Goal: Task Accomplishment & Management: Complete application form

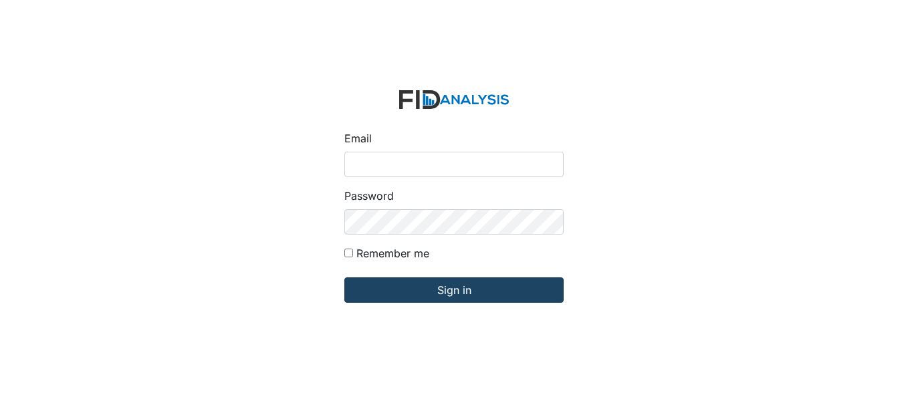
type input "swilliams@lifeincorporated.com"
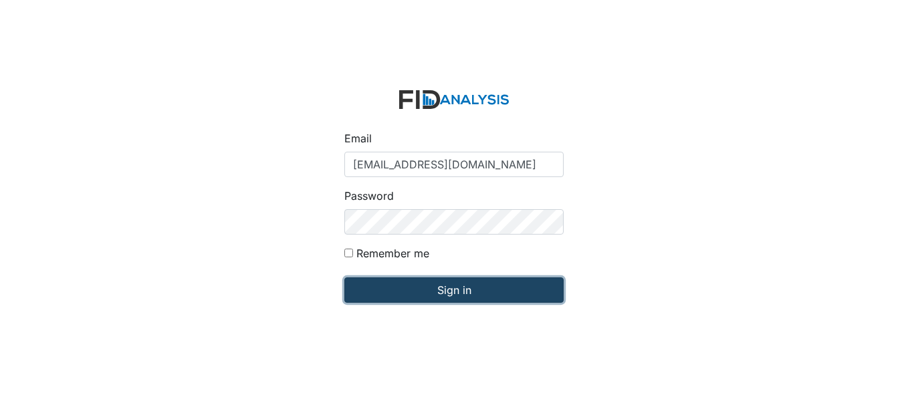
click at [469, 288] on input "Sign in" at bounding box center [453, 290] width 219 height 25
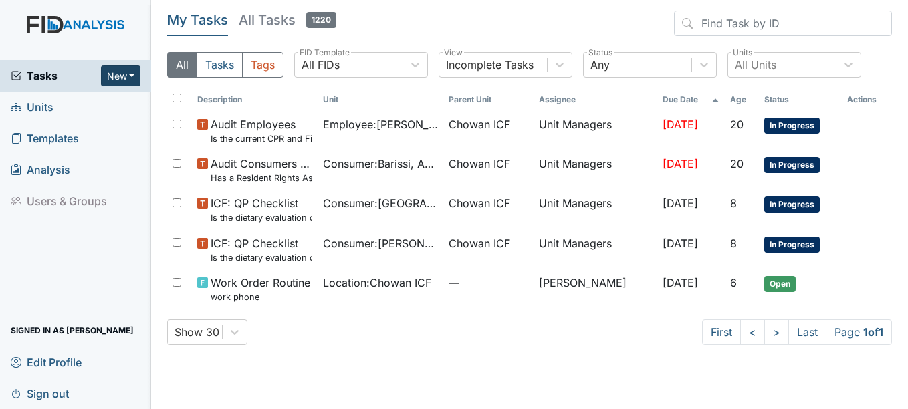
click at [122, 74] on button "New" at bounding box center [121, 76] width 40 height 21
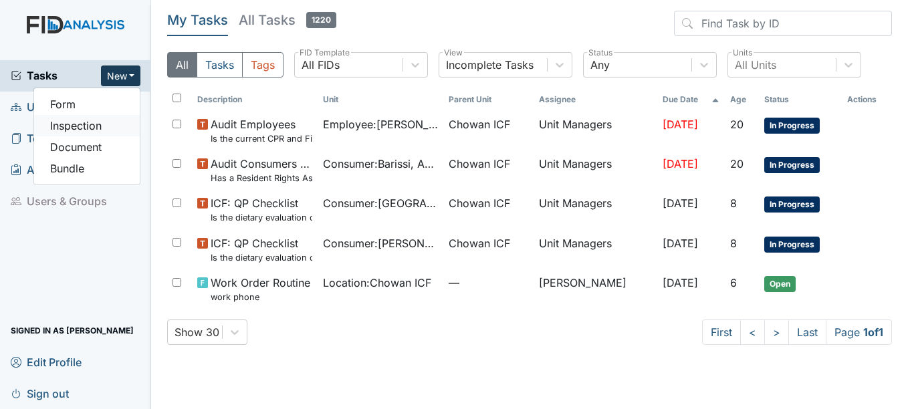
click at [96, 119] on link "Inspection" at bounding box center [87, 125] width 106 height 21
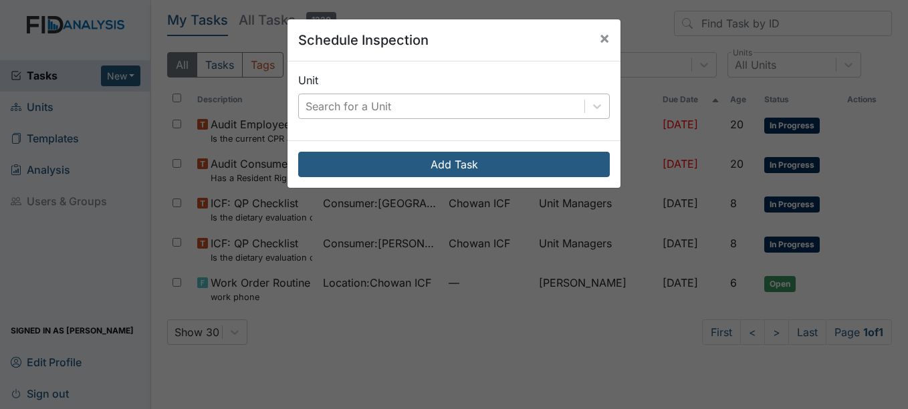
click at [456, 95] on div "Search for a Unit" at bounding box center [442, 106] width 286 height 24
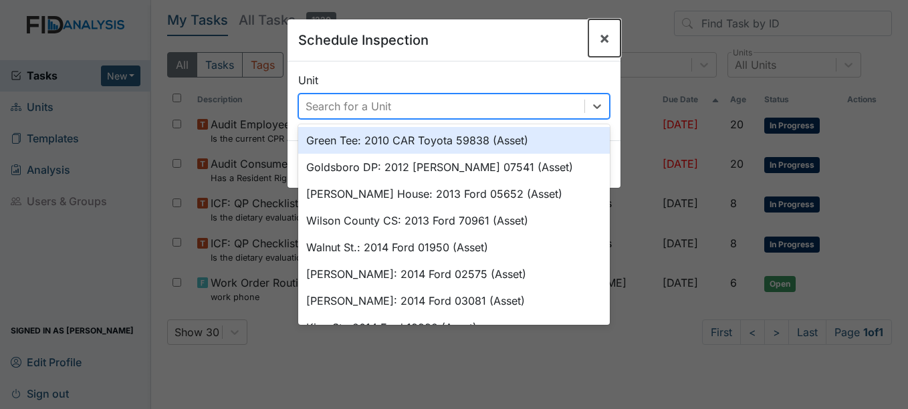
click at [615, 34] on button "×" at bounding box center [605, 37] width 32 height 37
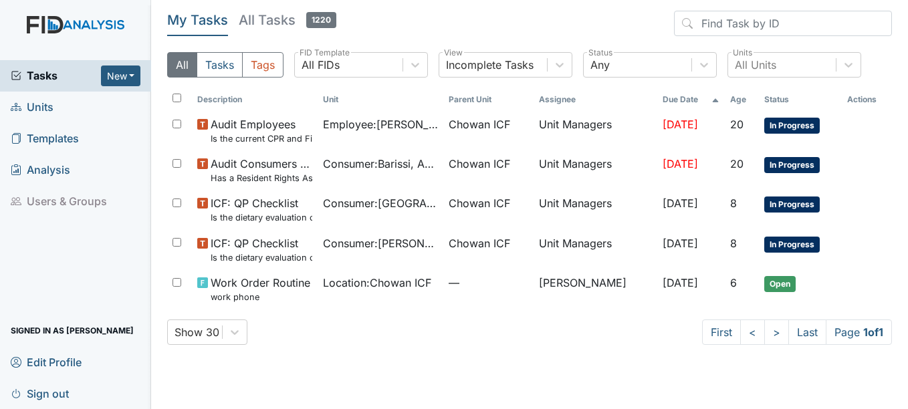
click at [48, 395] on span "Sign out" at bounding box center [40, 393] width 58 height 21
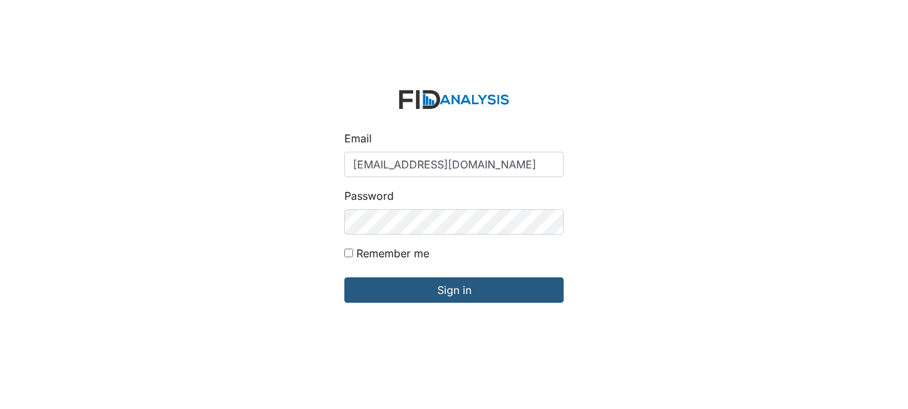
click at [514, 165] on input "swilliams@lifeincorporated.com" at bounding box center [453, 164] width 219 height 25
type input "s"
type input "[EMAIL_ADDRESS][DOMAIN_NAME]"
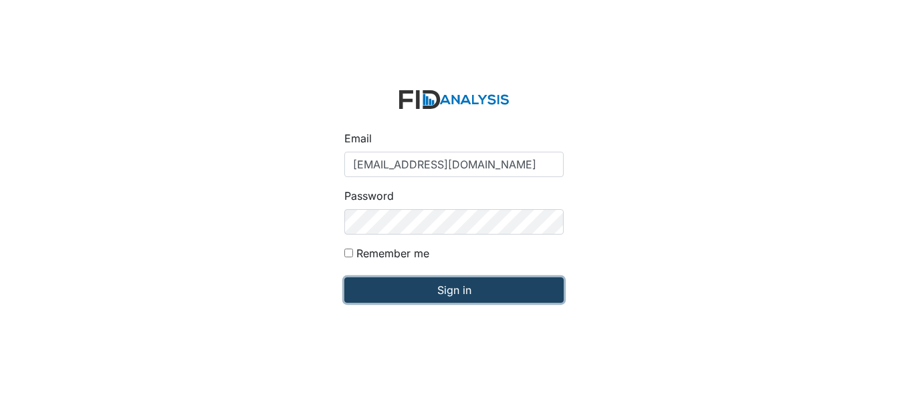
click at [495, 300] on input "Sign in" at bounding box center [453, 290] width 219 height 25
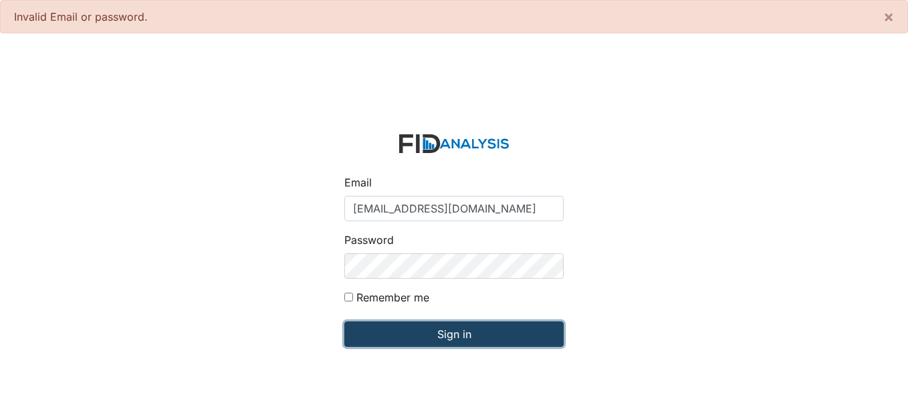
click at [356, 338] on input "Sign in" at bounding box center [453, 334] width 219 height 25
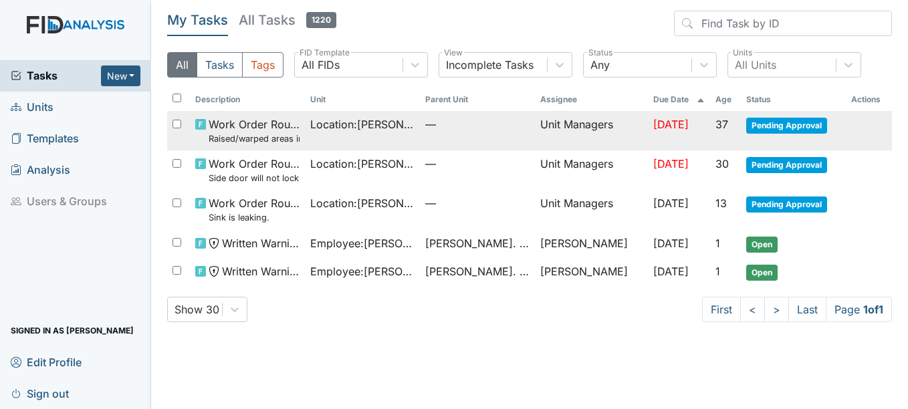
click at [3, 352] on link "Edit Profile" at bounding box center [75, 361] width 151 height 31
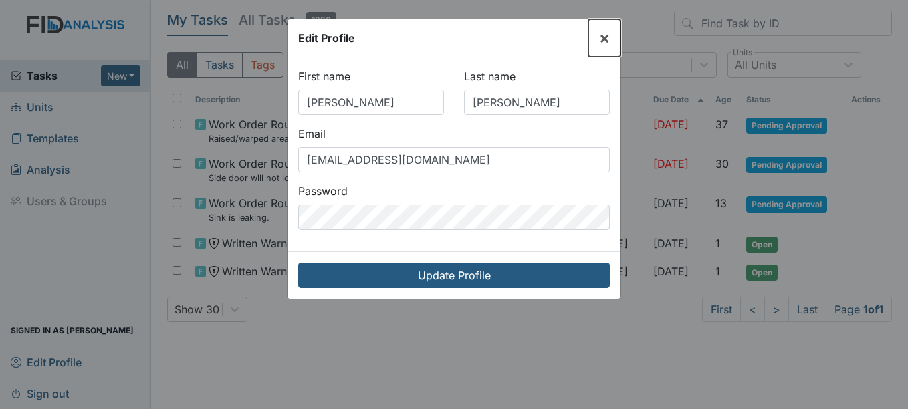
click at [607, 41] on span "×" at bounding box center [604, 37] width 11 height 19
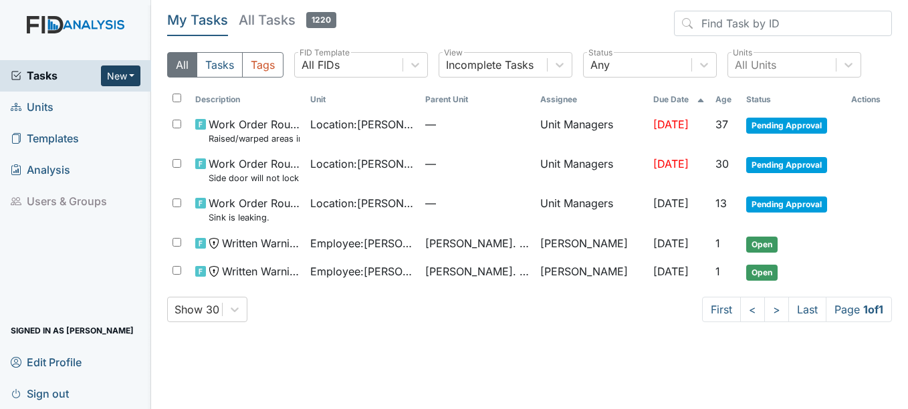
click at [116, 70] on button "New" at bounding box center [121, 76] width 40 height 21
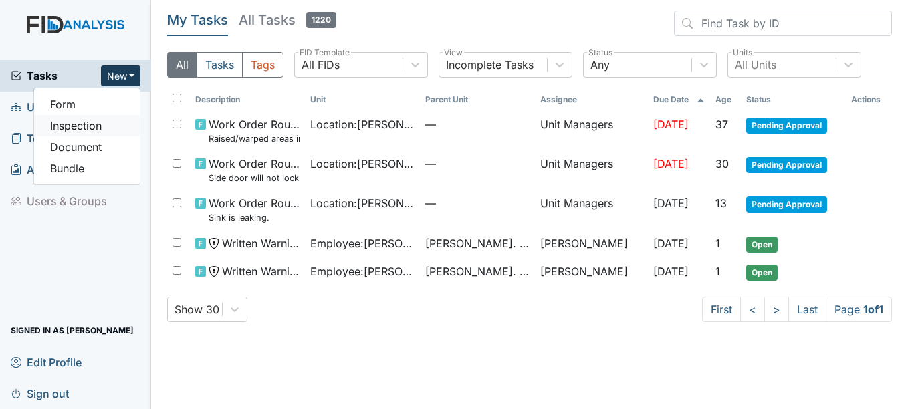
click at [108, 120] on link "Inspection" at bounding box center [87, 125] width 106 height 21
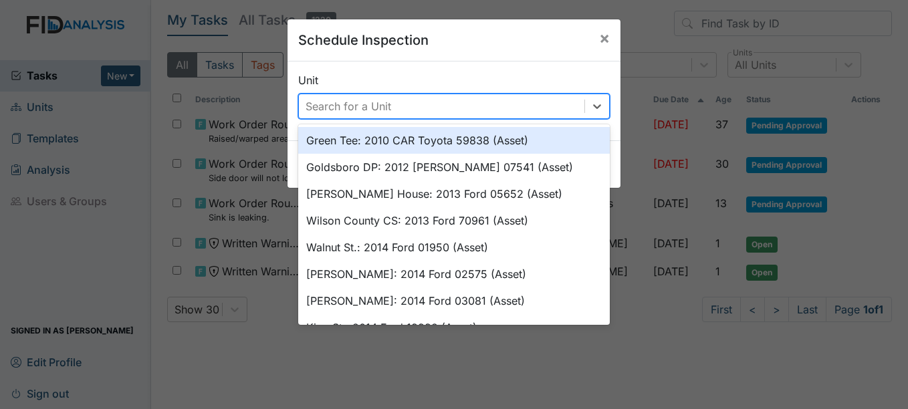
click at [334, 101] on div "Search for a Unit" at bounding box center [349, 106] width 86 height 16
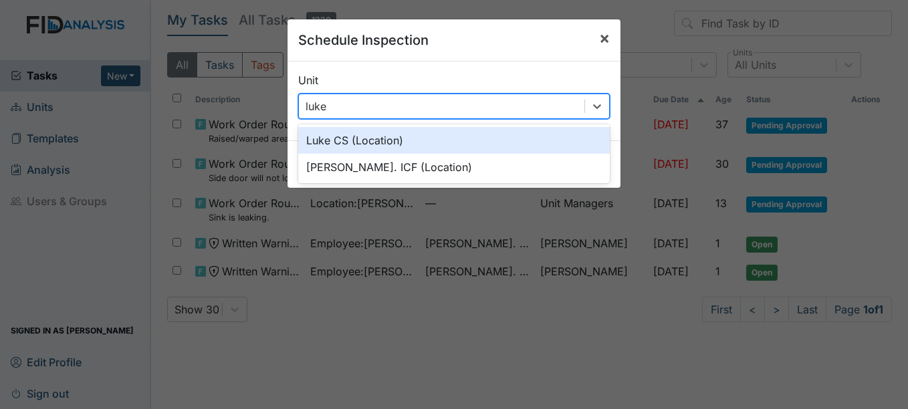
type input "luke"
click at [599, 35] on span "×" at bounding box center [604, 37] width 11 height 19
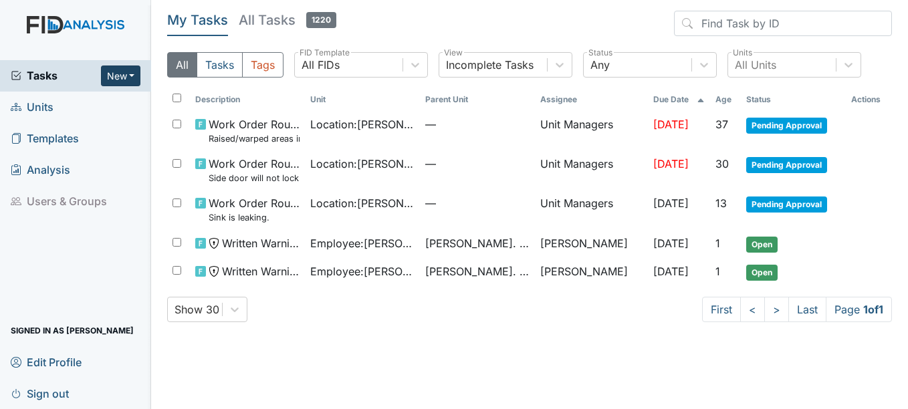
click at [125, 72] on button "New" at bounding box center [121, 76] width 40 height 21
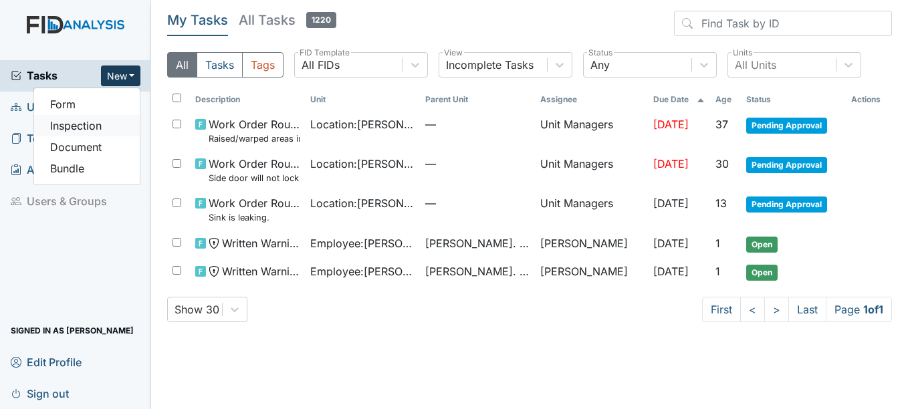
click at [98, 130] on link "Inspection" at bounding box center [87, 125] width 106 height 21
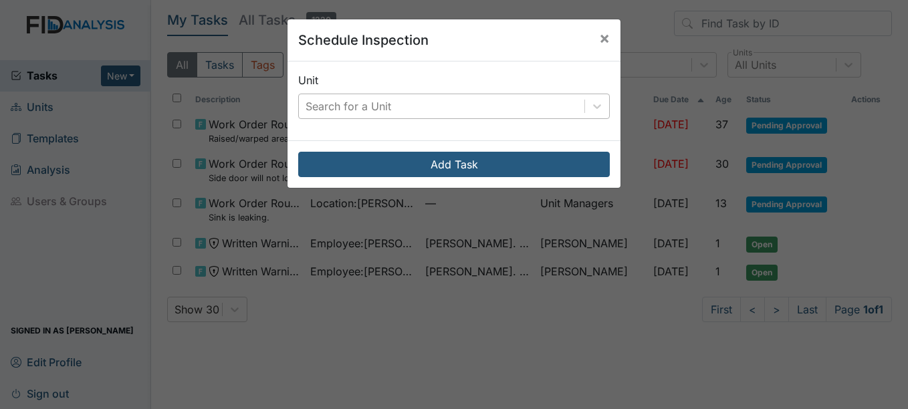
click at [340, 108] on div "Search for a Unit" at bounding box center [349, 106] width 86 height 16
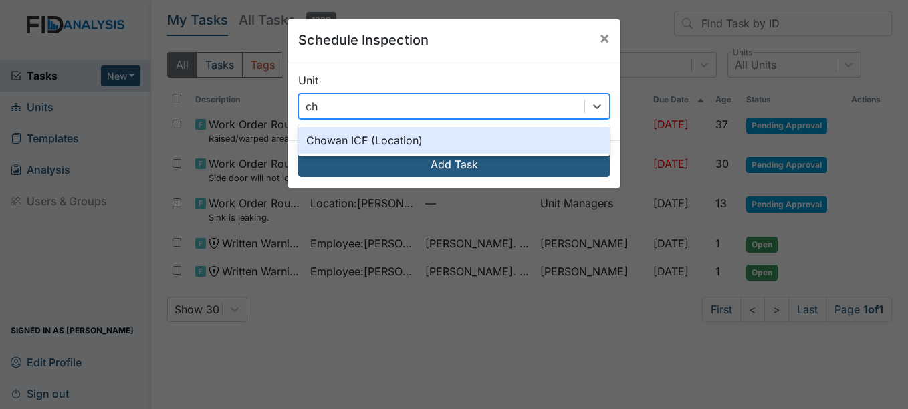
type input "c"
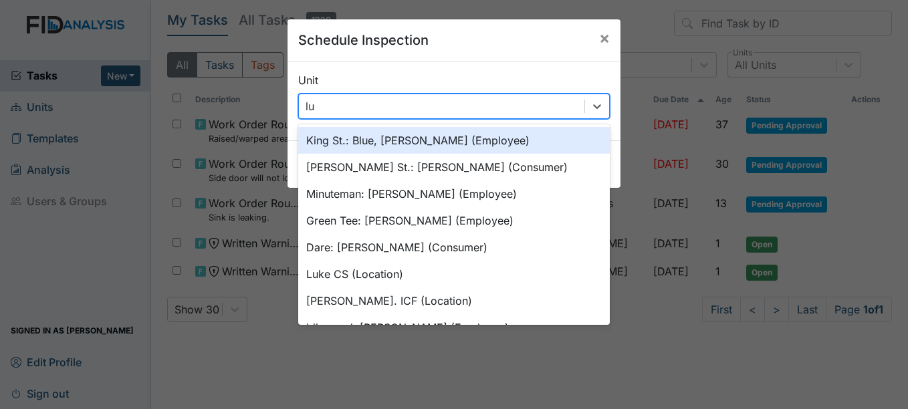
type input "luk"
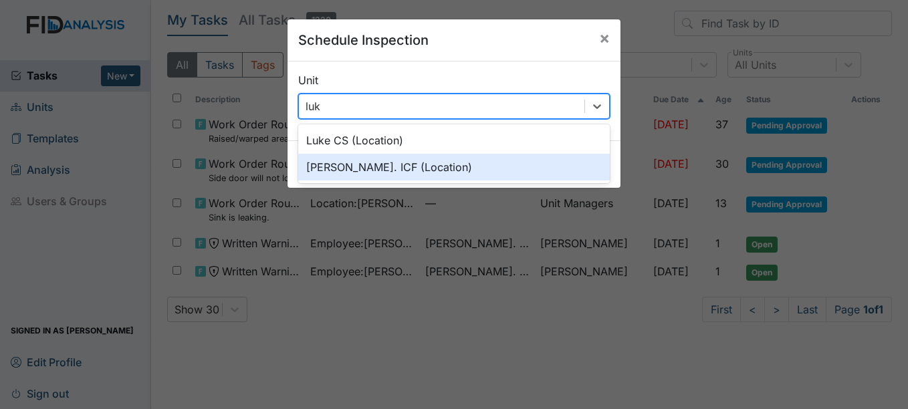
click at [370, 173] on div "Luke St. ICF (Location)" at bounding box center [454, 167] width 312 height 27
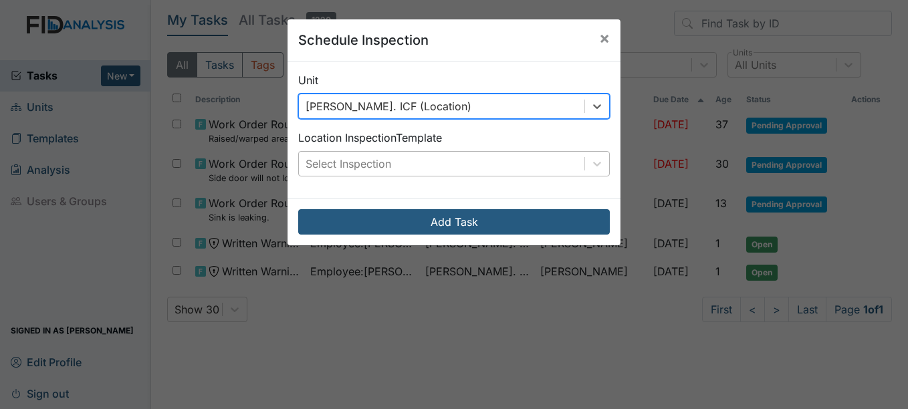
click at [399, 162] on div "Select Inspection" at bounding box center [442, 164] width 286 height 24
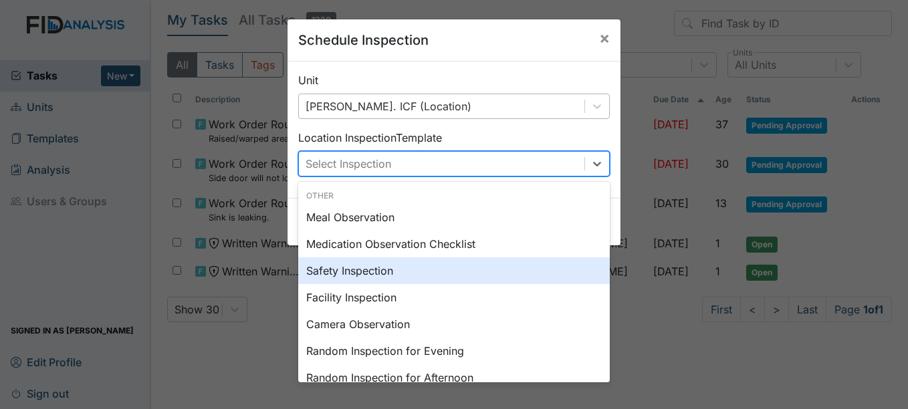
click at [390, 272] on div "Safety Inspection" at bounding box center [454, 270] width 312 height 27
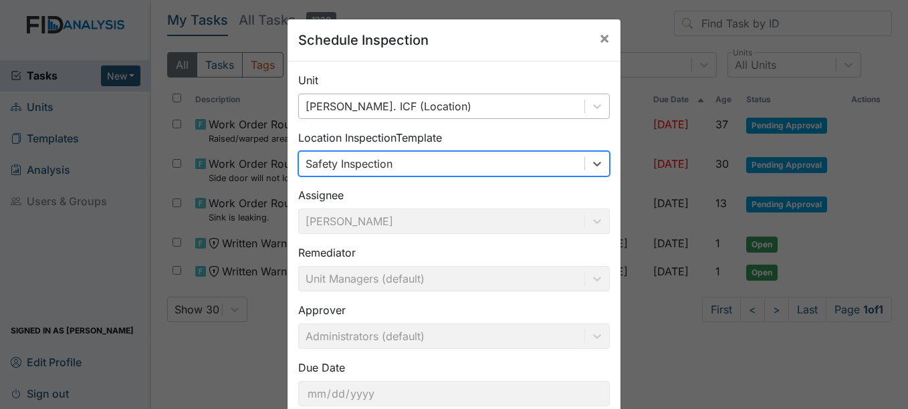
scroll to position [86, 0]
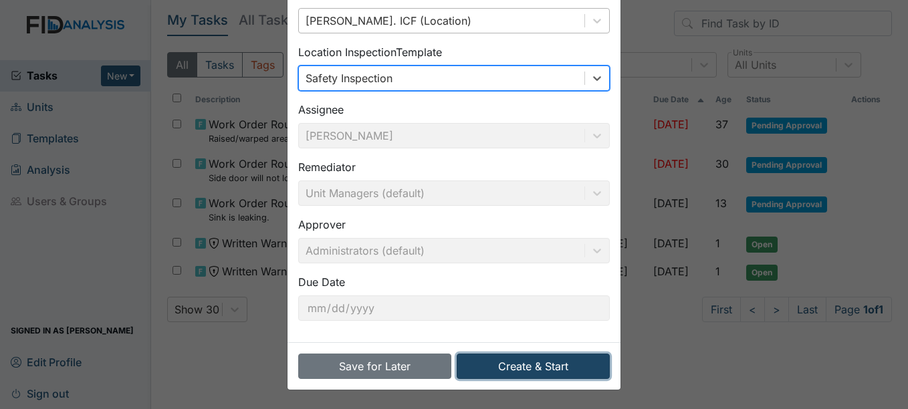
click at [504, 355] on button "Create & Start" at bounding box center [533, 366] width 153 height 25
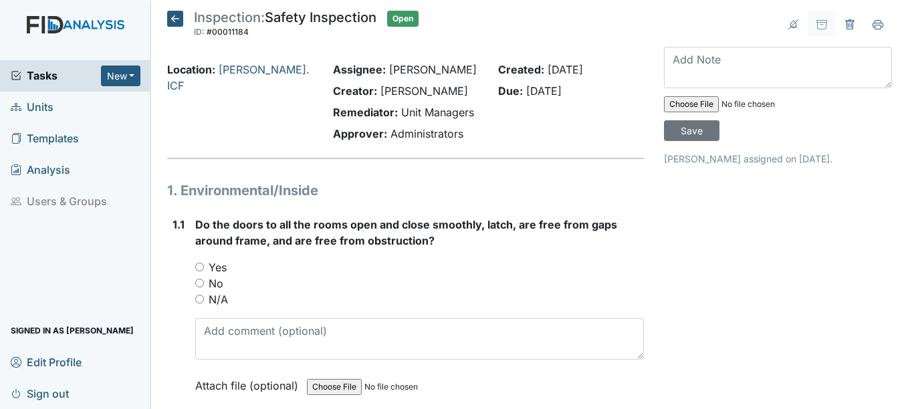
click at [213, 267] on label "Yes" at bounding box center [218, 267] width 18 height 16
click at [204, 267] on input "Yes" at bounding box center [199, 267] width 9 height 9
radio input "true"
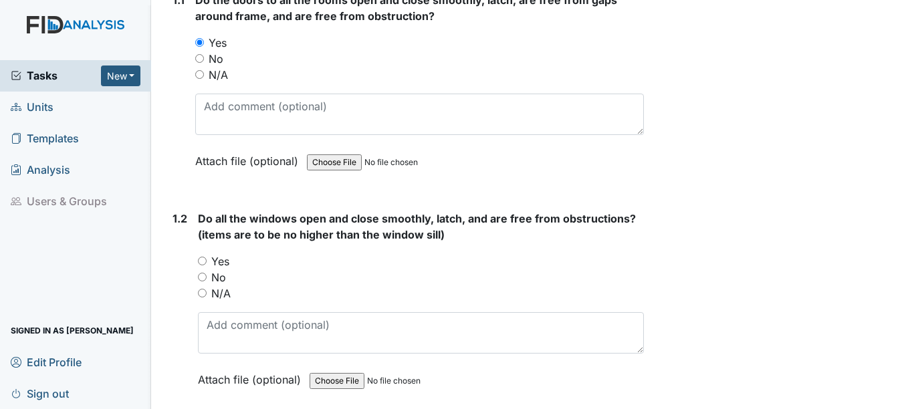
scroll to position [268, 0]
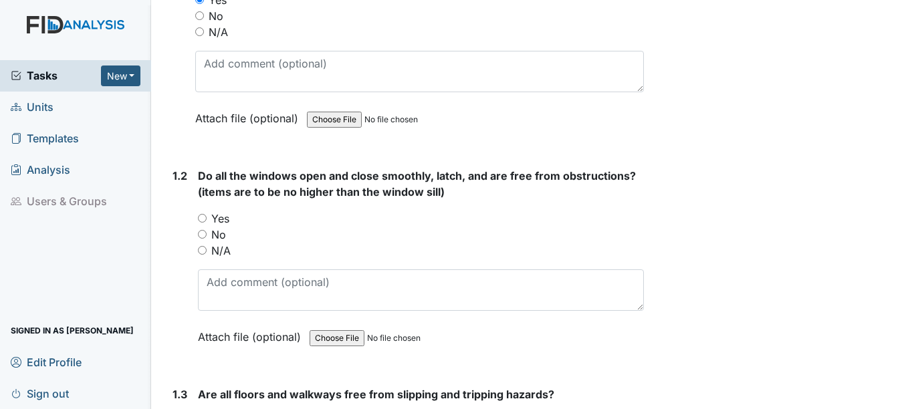
click at [219, 219] on label "Yes" at bounding box center [220, 219] width 18 height 16
click at [207, 219] on input "Yes" at bounding box center [202, 218] width 9 height 9
radio input "true"
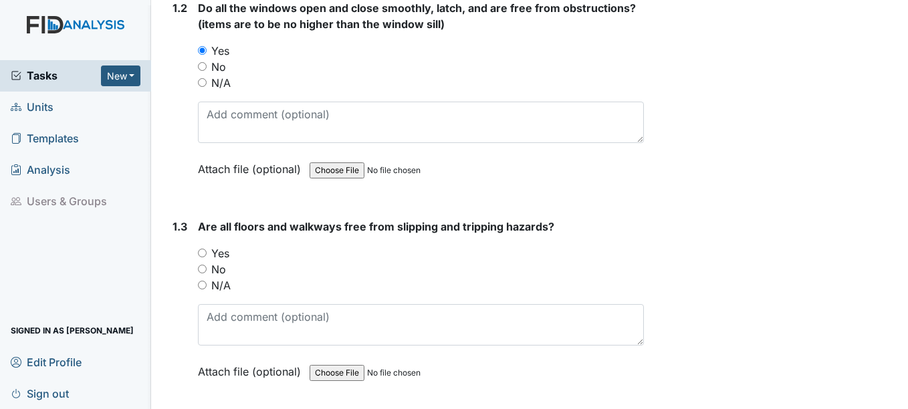
scroll to position [468, 0]
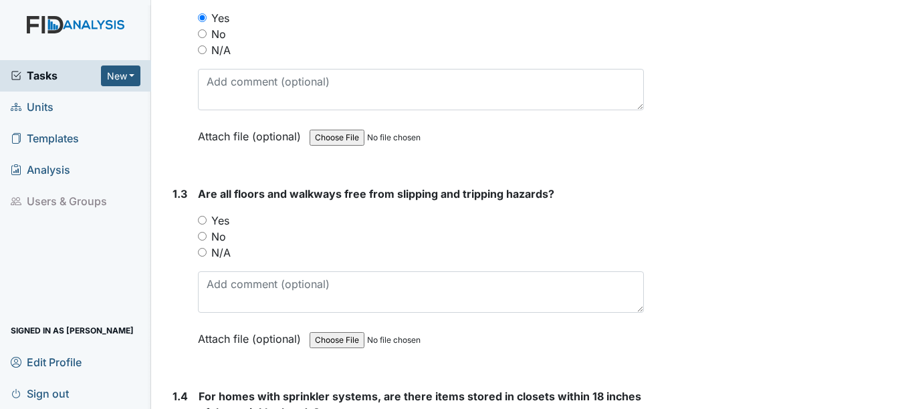
click at [228, 220] on label "Yes" at bounding box center [220, 221] width 18 height 16
click at [207, 220] on input "Yes" at bounding box center [202, 220] width 9 height 9
radio input "true"
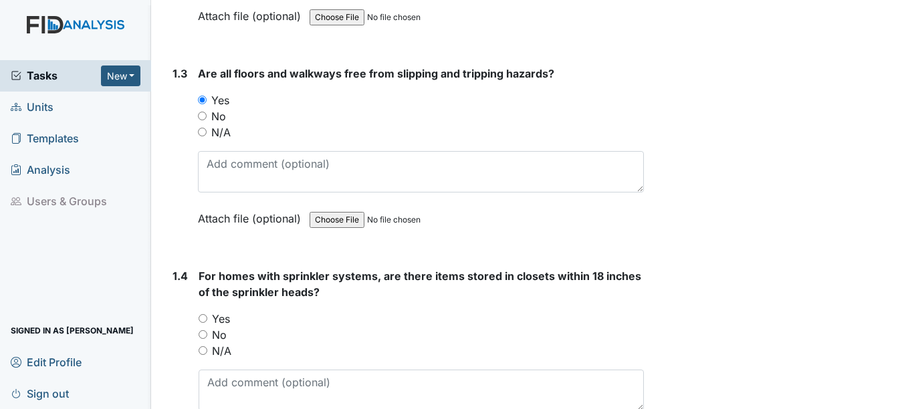
scroll to position [669, 0]
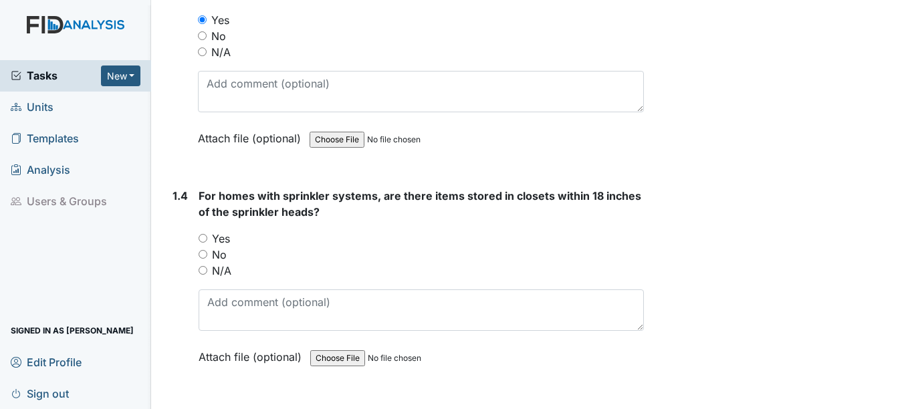
click at [225, 236] on label "Yes" at bounding box center [221, 239] width 18 height 16
click at [207, 236] on input "Yes" at bounding box center [203, 238] width 9 height 9
radio input "true"
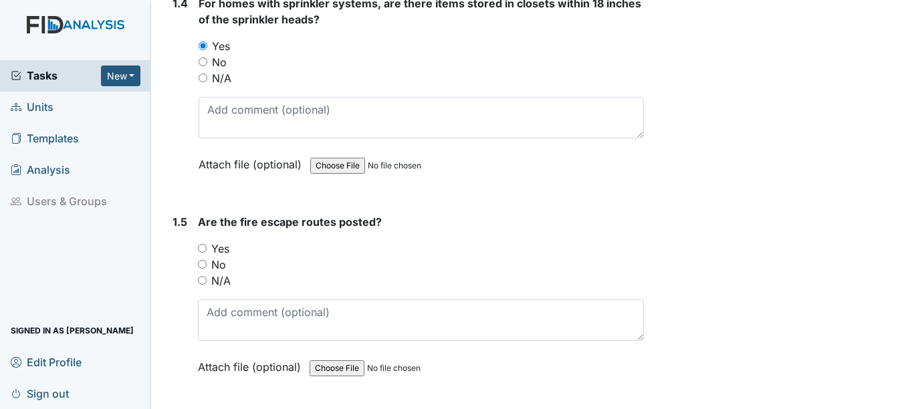
scroll to position [869, 0]
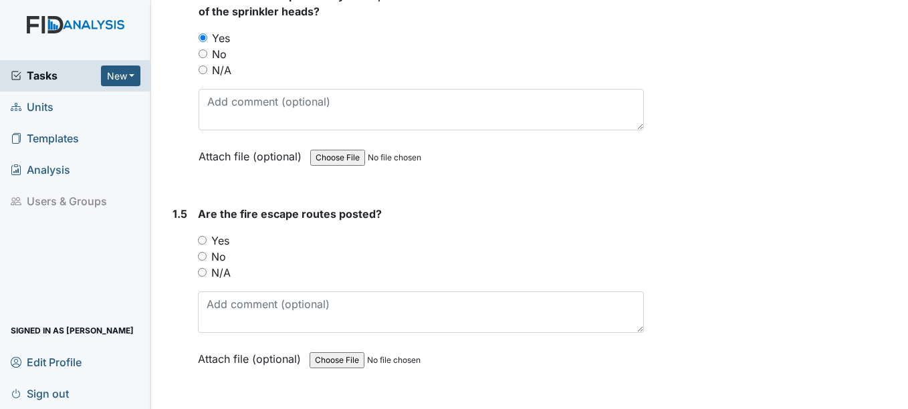
click at [226, 239] on label "Yes" at bounding box center [220, 241] width 18 height 16
click at [207, 239] on input "Yes" at bounding box center [202, 240] width 9 height 9
radio input "true"
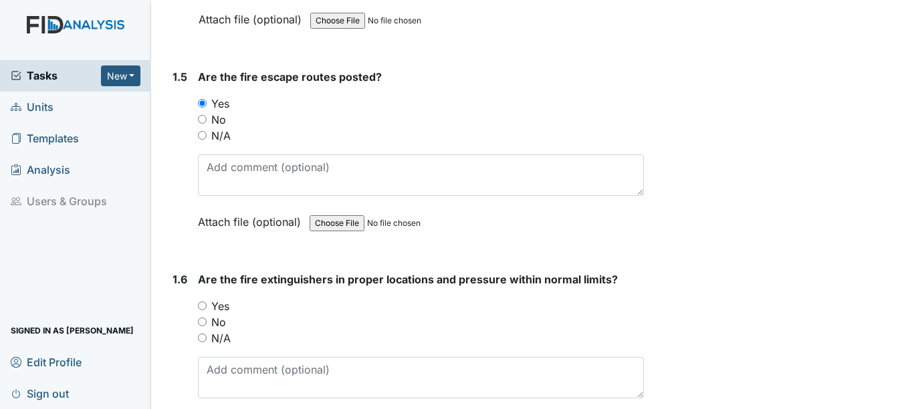
scroll to position [1070, 0]
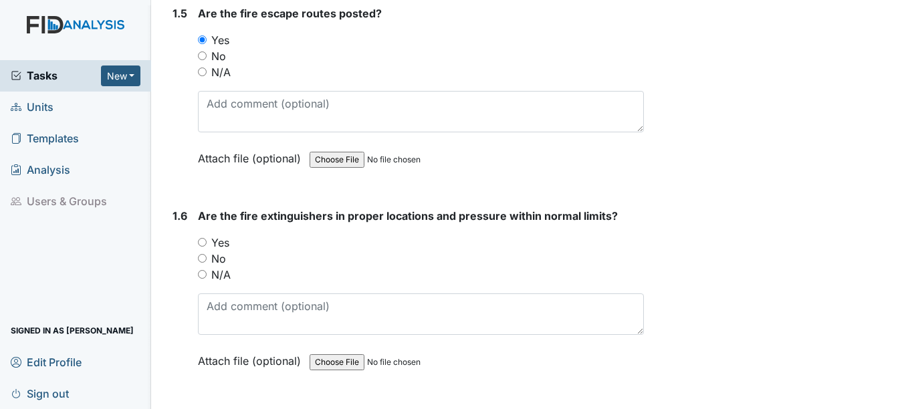
click at [215, 242] on label "Yes" at bounding box center [220, 243] width 18 height 16
click at [207, 242] on input "Yes" at bounding box center [202, 242] width 9 height 9
radio input "true"
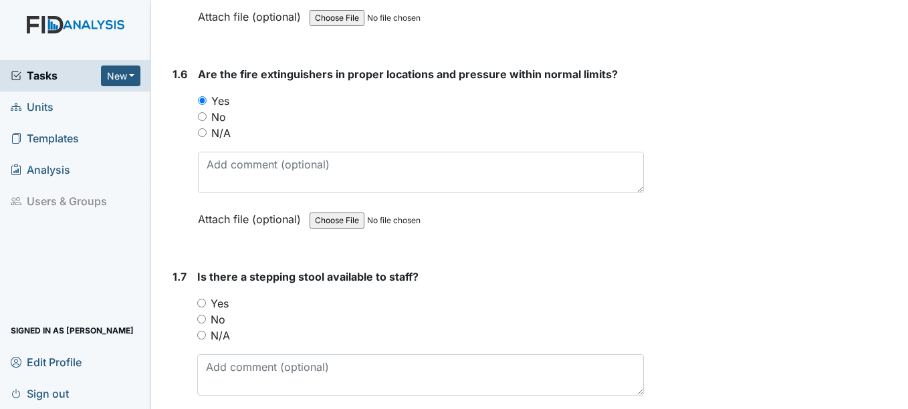
scroll to position [1271, 0]
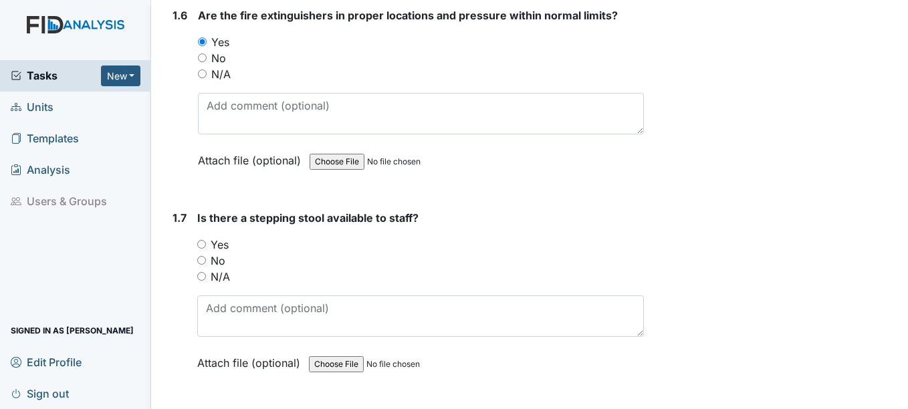
click at [217, 243] on label "Yes" at bounding box center [220, 245] width 18 height 16
click at [206, 243] on input "Yes" at bounding box center [201, 244] width 9 height 9
radio input "true"
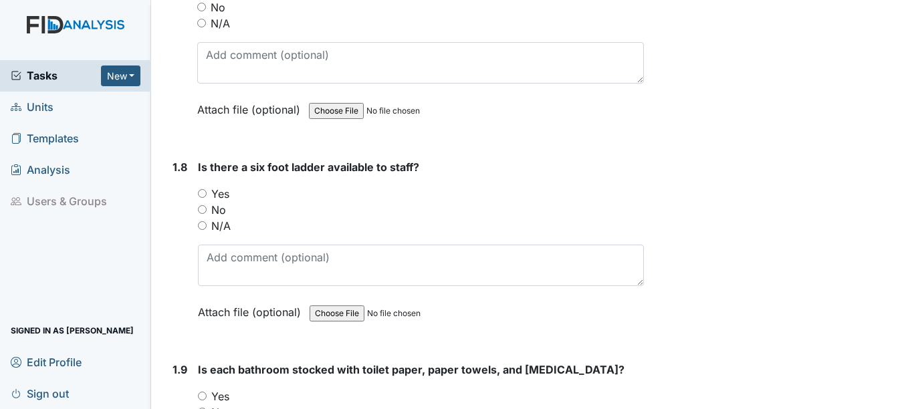
scroll to position [1538, 0]
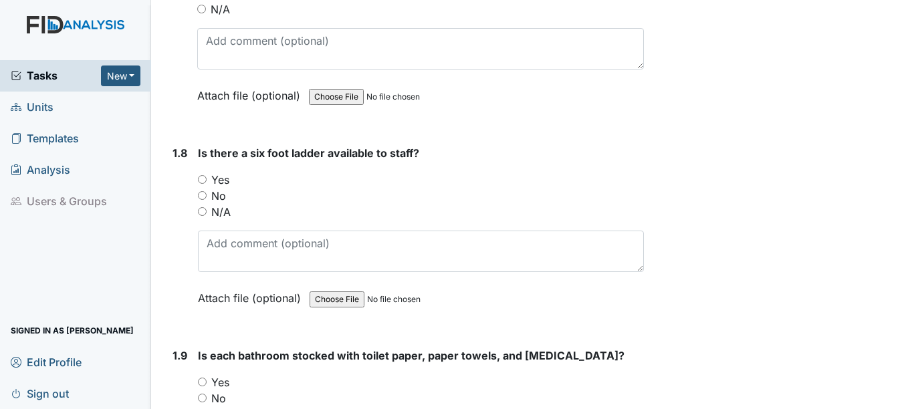
click at [226, 181] on label "Yes" at bounding box center [220, 180] width 18 height 16
click at [207, 181] on input "Yes" at bounding box center [202, 179] width 9 height 9
radio input "true"
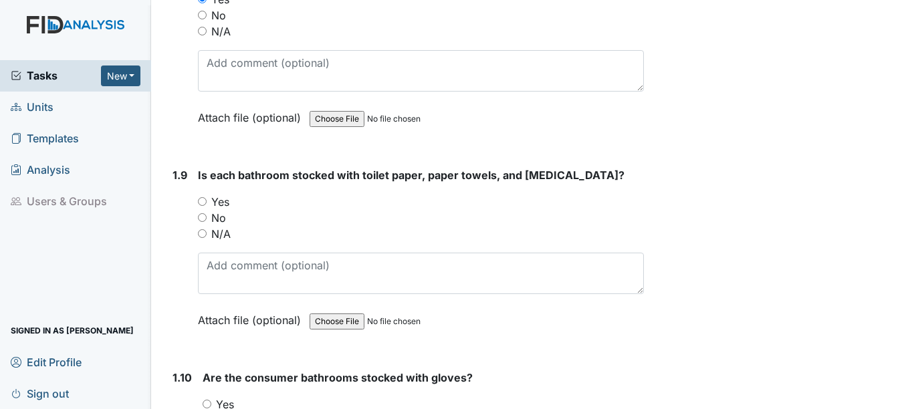
scroll to position [1739, 0]
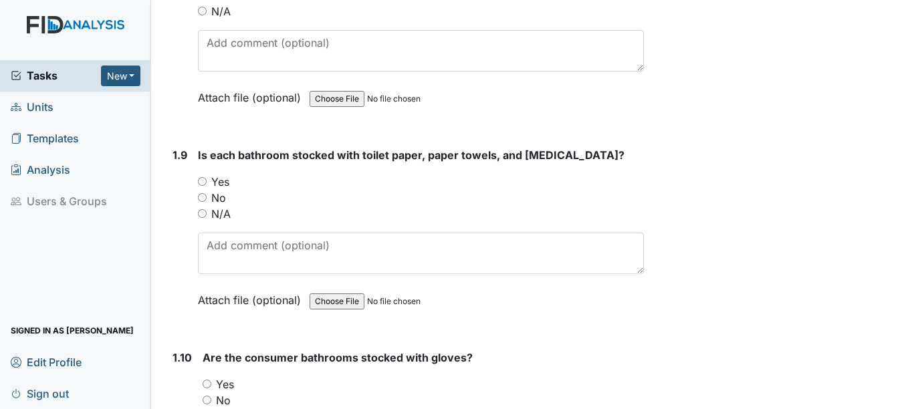
click at [215, 179] on label "Yes" at bounding box center [220, 182] width 18 height 16
drag, startPoint x: 215, startPoint y: 179, endPoint x: 222, endPoint y: 182, distance: 7.2
click at [222, 182] on label "Yes" at bounding box center [220, 182] width 18 height 16
click at [207, 182] on input "Yes" at bounding box center [202, 181] width 9 height 9
radio input "true"
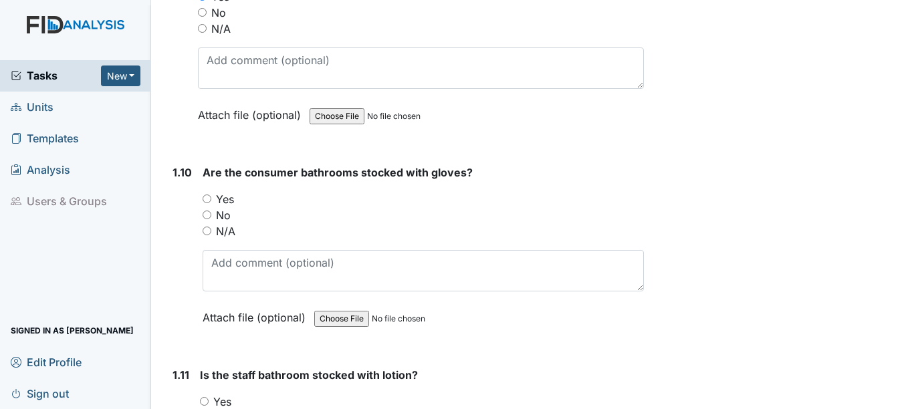
scroll to position [1939, 0]
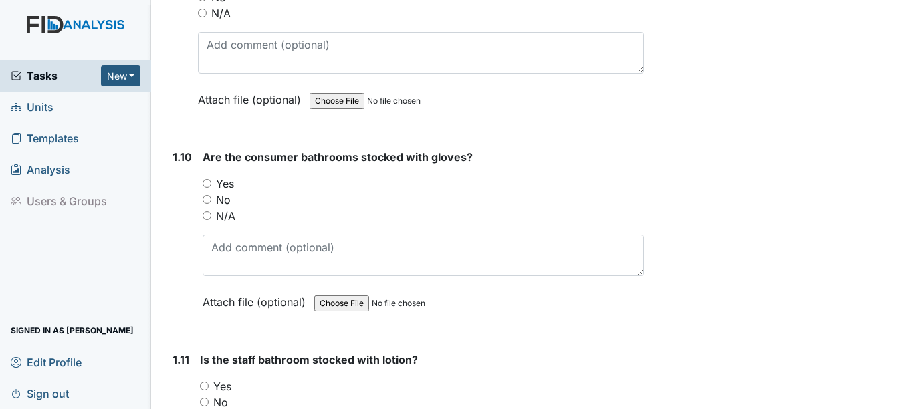
click at [216, 183] on label "Yes" at bounding box center [225, 184] width 18 height 16
click at [211, 183] on input "Yes" at bounding box center [207, 183] width 9 height 9
radio input "true"
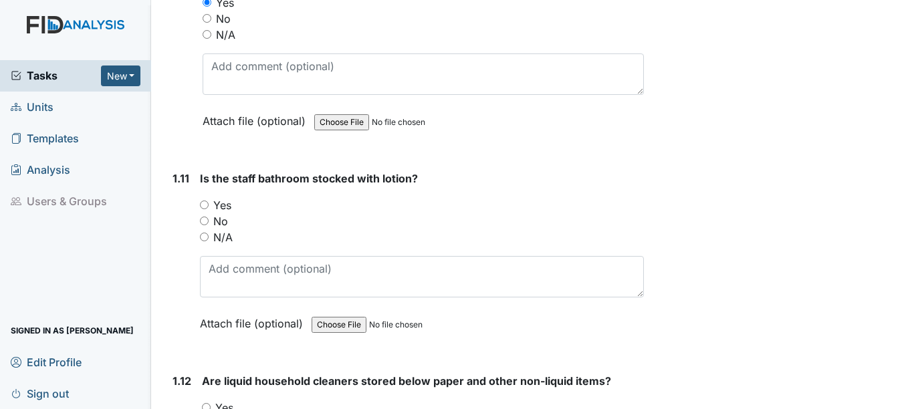
scroll to position [2140, 0]
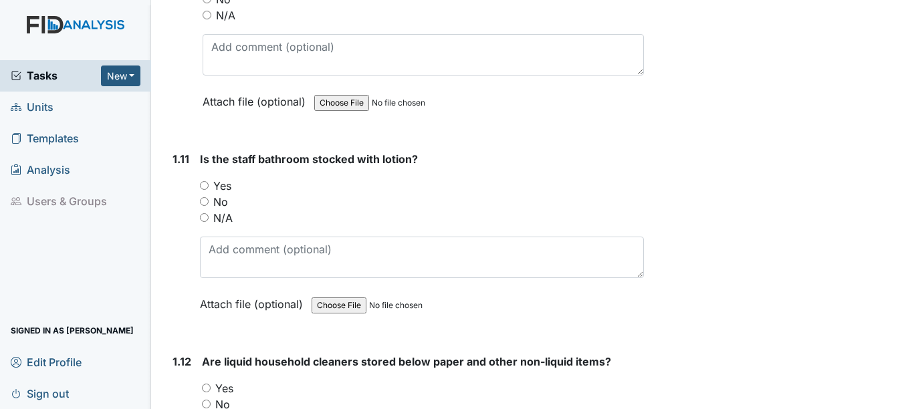
click at [219, 187] on label "Yes" at bounding box center [222, 186] width 18 height 16
click at [209, 187] on input "Yes" at bounding box center [204, 185] width 9 height 9
radio input "true"
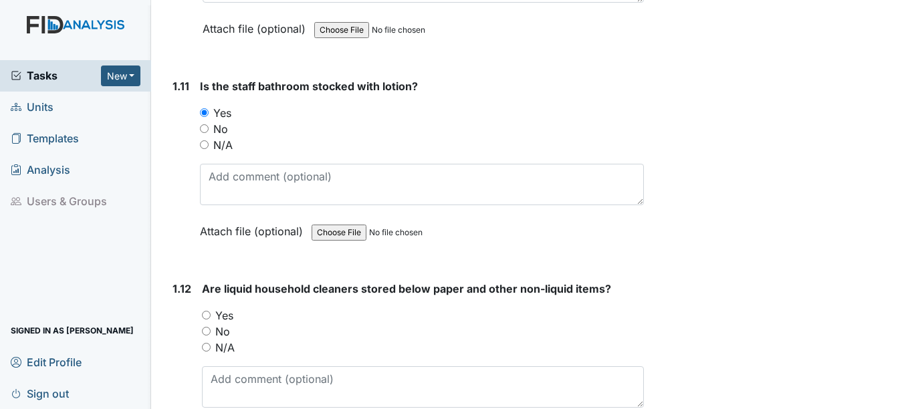
scroll to position [2341, 0]
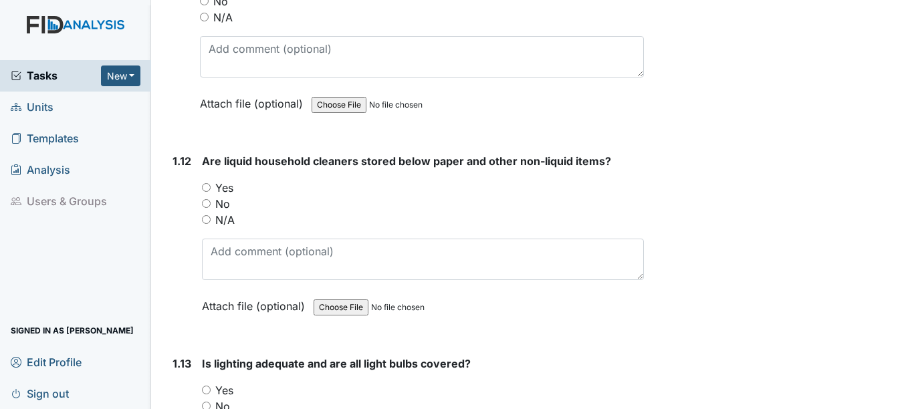
click at [225, 185] on label "Yes" at bounding box center [224, 188] width 18 height 16
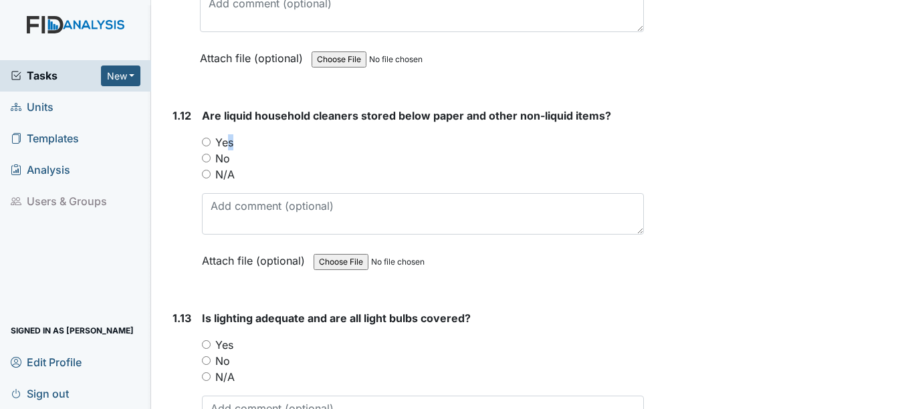
scroll to position [2408, 0]
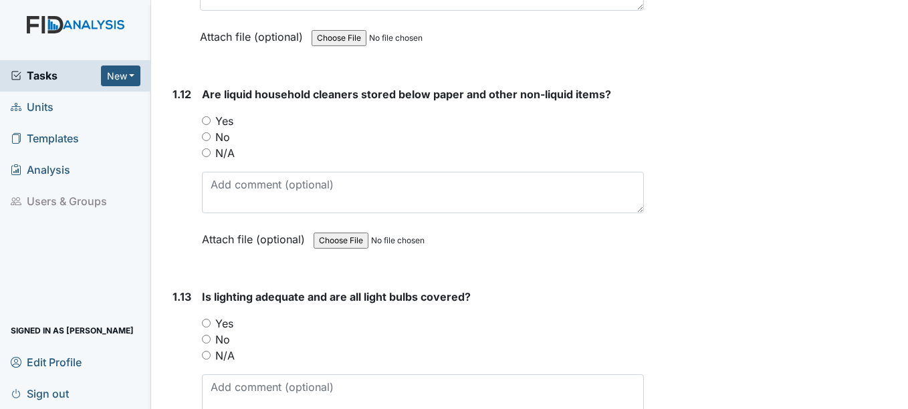
click at [217, 118] on label "Yes" at bounding box center [224, 121] width 18 height 16
click at [211, 118] on input "Yes" at bounding box center [206, 120] width 9 height 9
radio input "true"
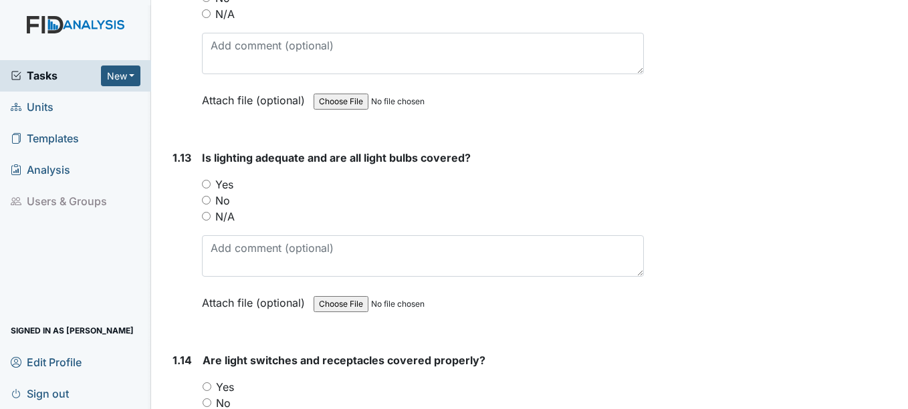
scroll to position [2608, 0]
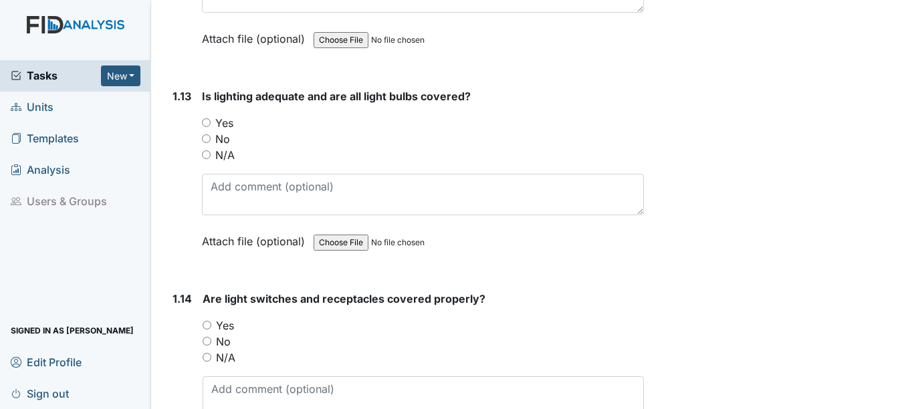
click at [225, 124] on label "Yes" at bounding box center [224, 123] width 18 height 16
click at [211, 124] on input "Yes" at bounding box center [206, 122] width 9 height 9
radio input "true"
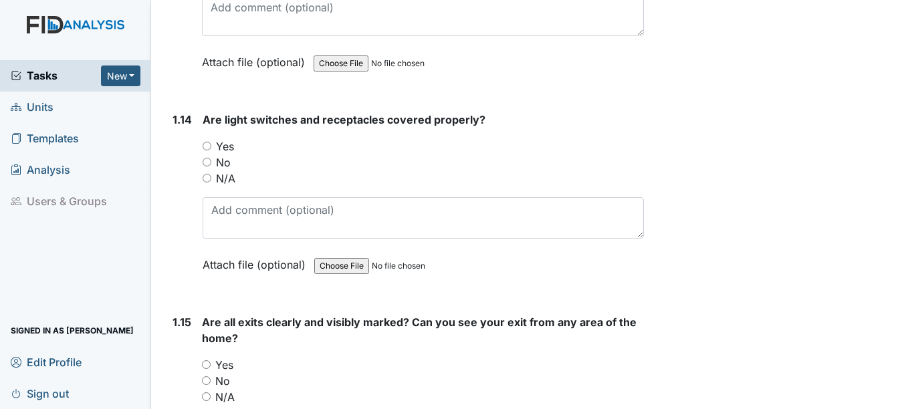
scroll to position [2809, 0]
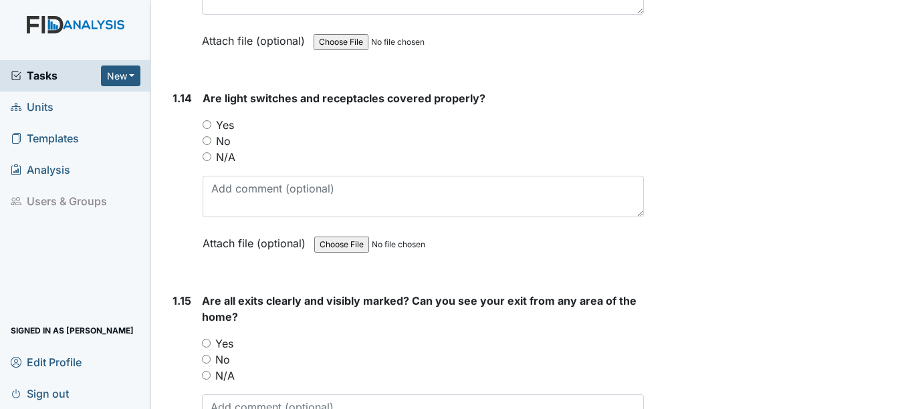
click at [219, 126] on label "Yes" at bounding box center [225, 125] width 18 height 16
click at [211, 126] on input "Yes" at bounding box center [207, 124] width 9 height 9
radio input "true"
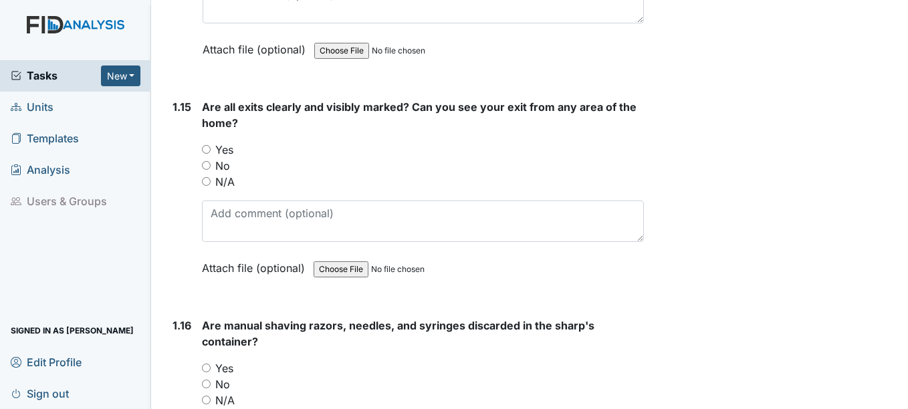
scroll to position [3009, 0]
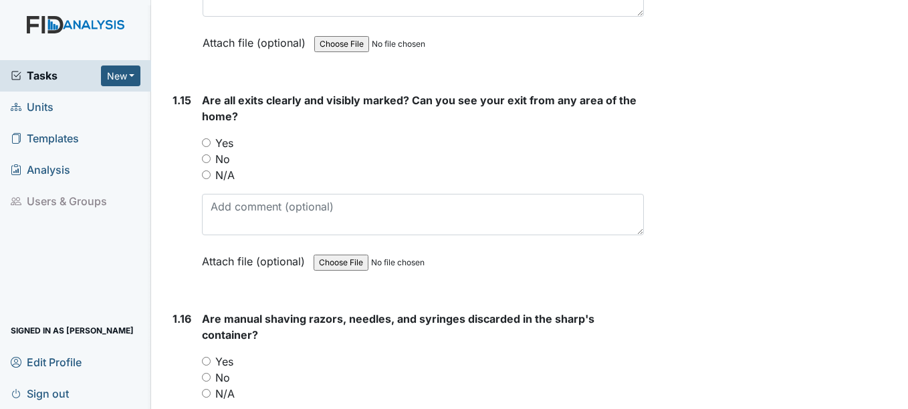
click at [224, 138] on label "Yes" at bounding box center [224, 143] width 18 height 16
click at [211, 138] on input "Yes" at bounding box center [206, 142] width 9 height 9
radio input "true"
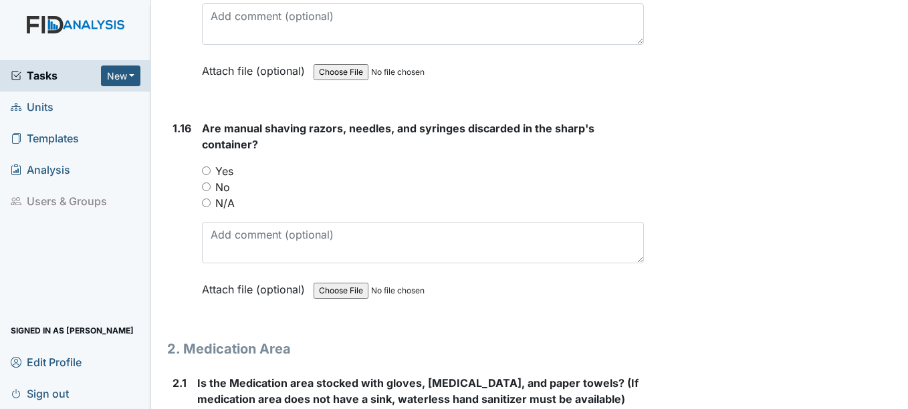
scroll to position [3210, 0]
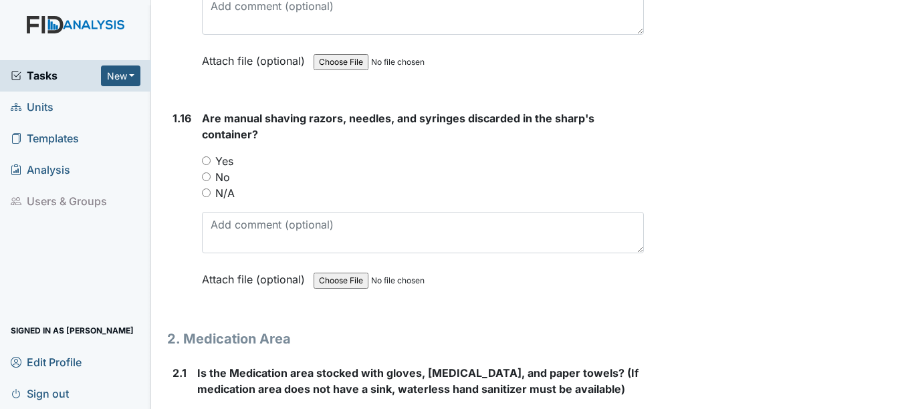
click at [225, 173] on label "No" at bounding box center [222, 177] width 15 height 16
click at [211, 173] on input "No" at bounding box center [206, 177] width 9 height 9
radio input "true"
click at [225, 165] on label "Yes" at bounding box center [224, 161] width 18 height 16
click at [211, 165] on input "Yes" at bounding box center [206, 160] width 9 height 9
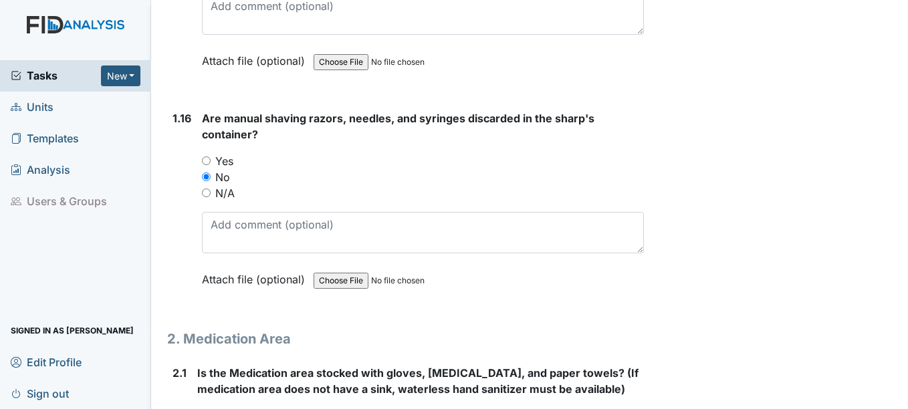
radio input "true"
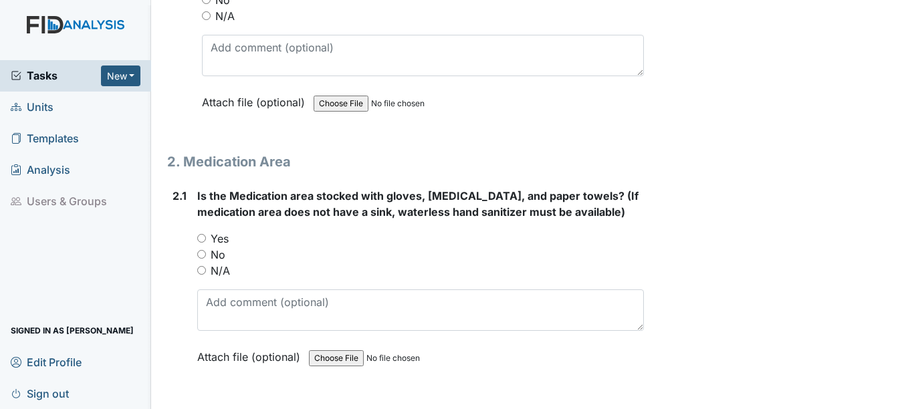
scroll to position [3411, 0]
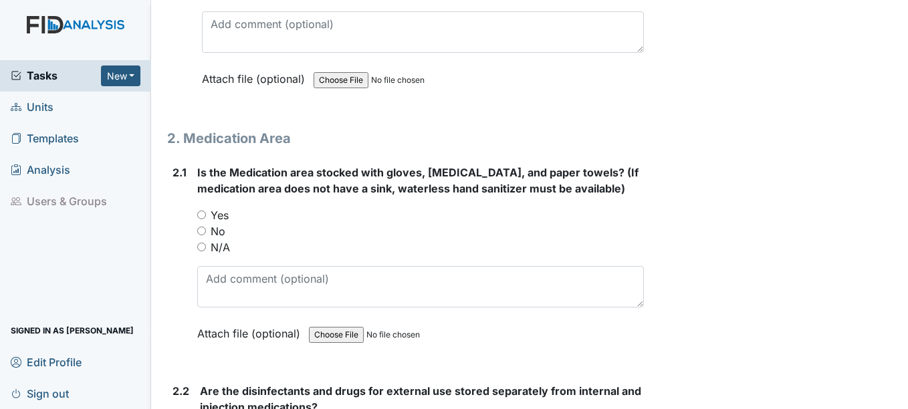
click at [225, 215] on label "Yes" at bounding box center [220, 215] width 18 height 16
click at [206, 215] on input "Yes" at bounding box center [201, 215] width 9 height 9
radio input "true"
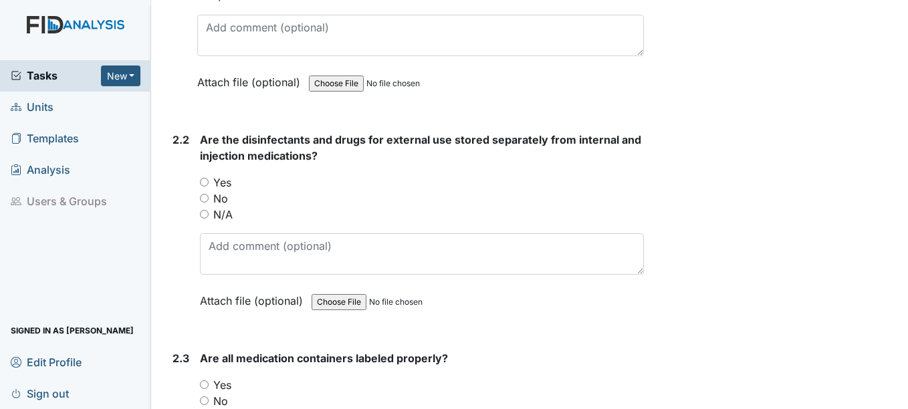
scroll to position [3678, 0]
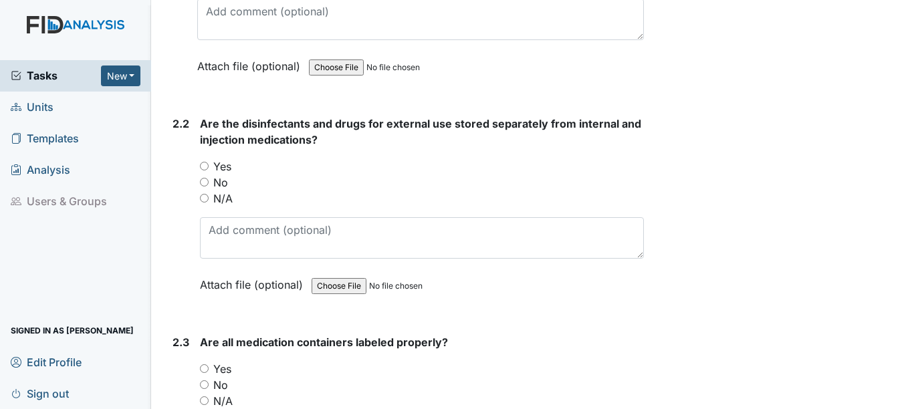
click at [222, 171] on label "Yes" at bounding box center [222, 166] width 18 height 16
click at [209, 171] on input "Yes" at bounding box center [204, 166] width 9 height 9
radio input "true"
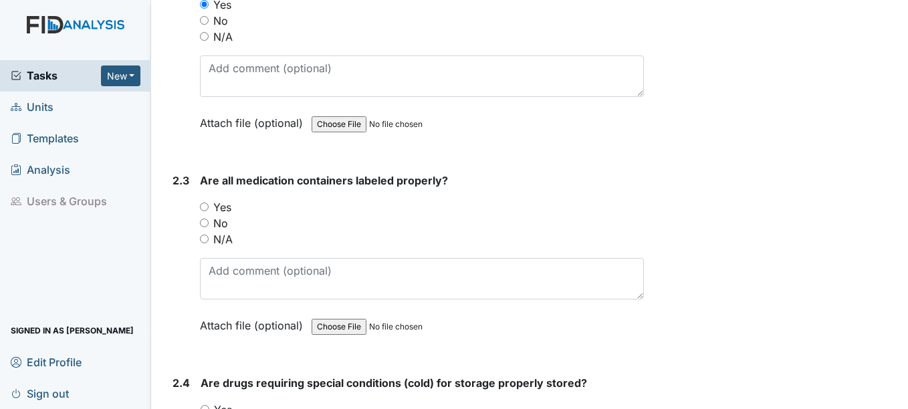
scroll to position [3946, 0]
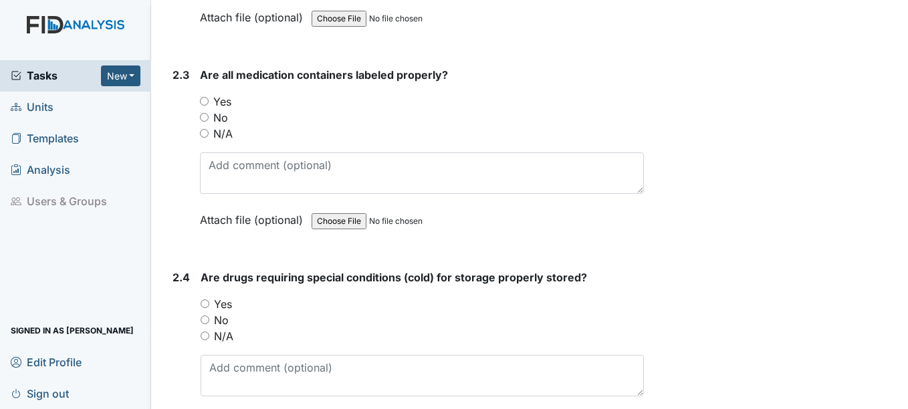
click at [221, 102] on label "Yes" at bounding box center [222, 102] width 18 height 16
click at [209, 102] on input "Yes" at bounding box center [204, 101] width 9 height 9
radio input "true"
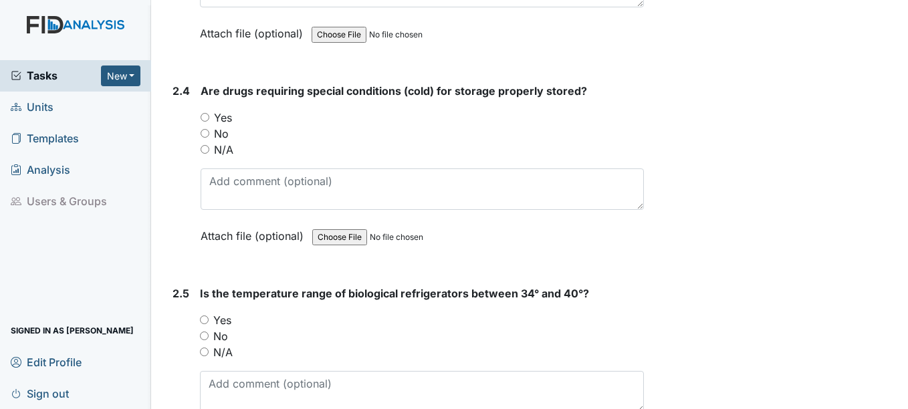
scroll to position [4146, 0]
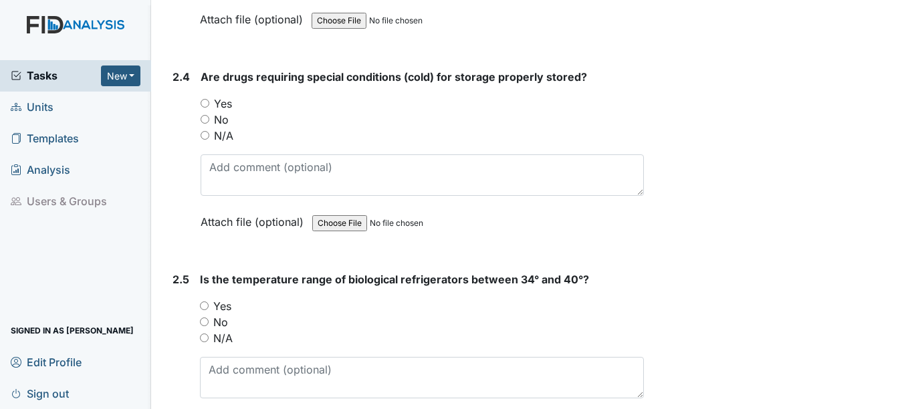
click at [219, 104] on label "Yes" at bounding box center [223, 104] width 18 height 16
click at [209, 104] on input "Yes" at bounding box center [205, 103] width 9 height 9
radio input "true"
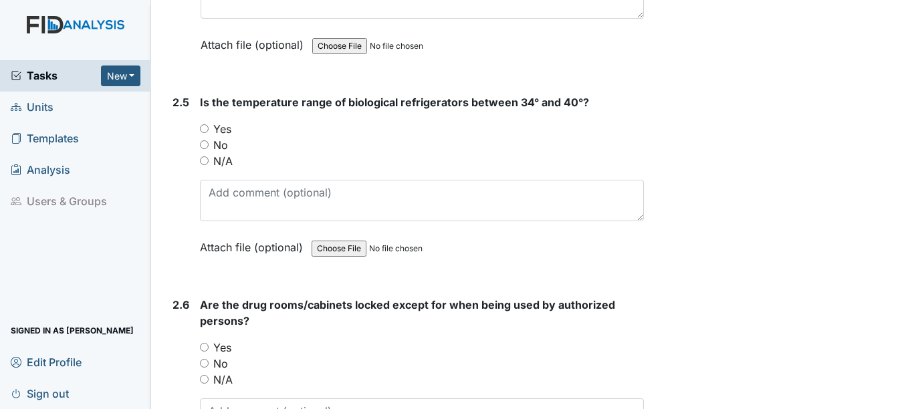
scroll to position [4347, 0]
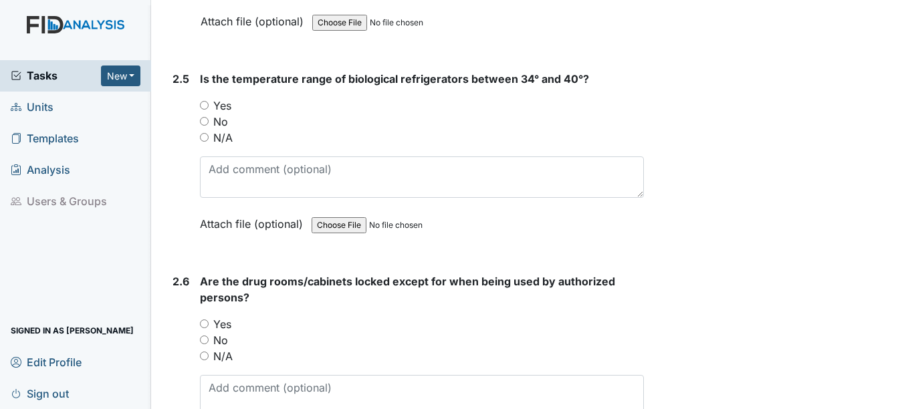
click at [228, 106] on label "Yes" at bounding box center [222, 106] width 18 height 16
click at [209, 106] on input "Yes" at bounding box center [204, 105] width 9 height 9
radio input "true"
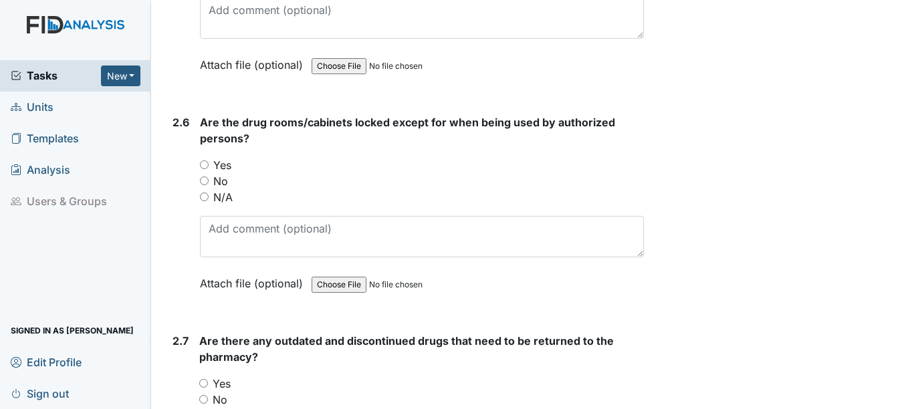
scroll to position [4548, 0]
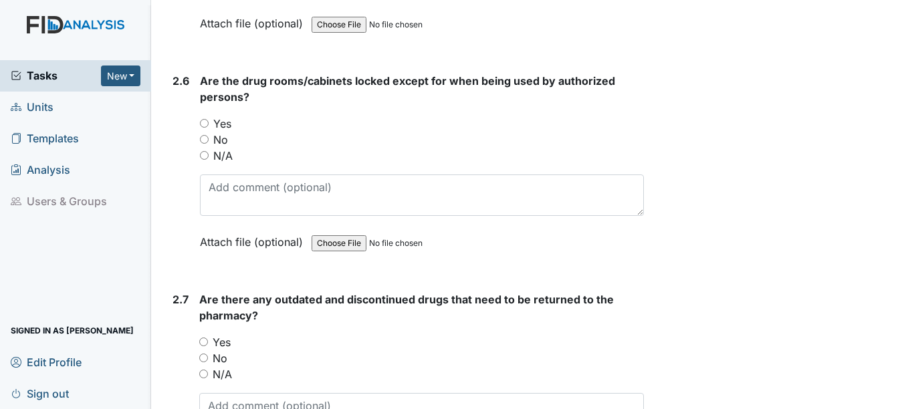
click at [230, 124] on label "Yes" at bounding box center [222, 124] width 18 height 16
click at [209, 124] on input "Yes" at bounding box center [204, 123] width 9 height 9
radio input "true"
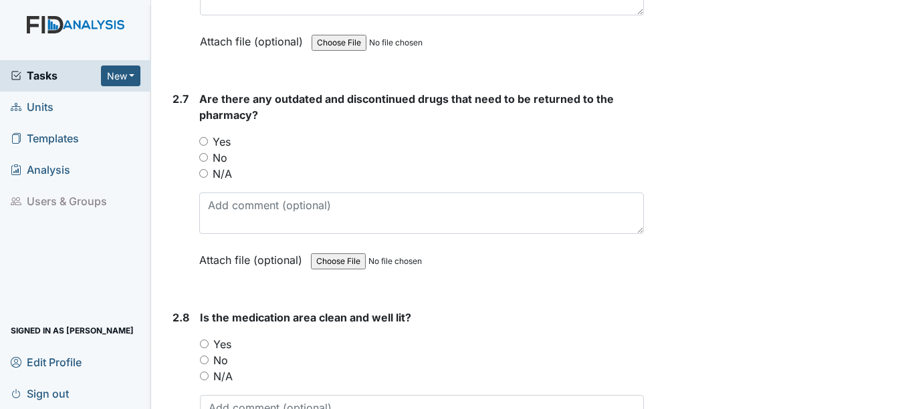
scroll to position [4815, 0]
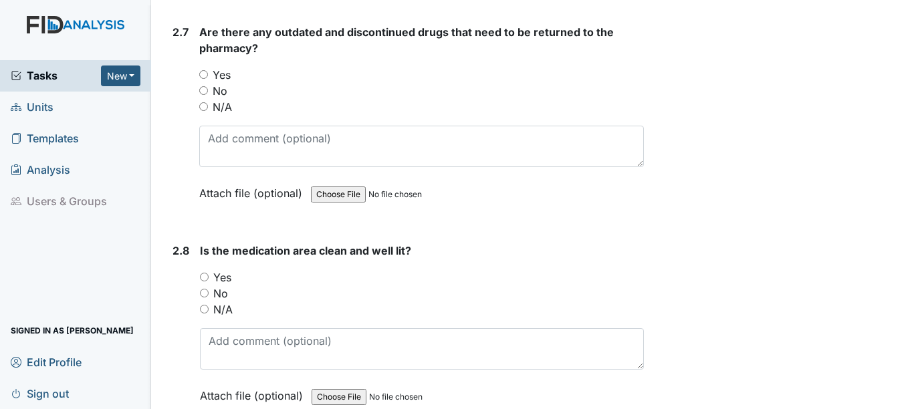
click at [225, 92] on label "No" at bounding box center [220, 91] width 15 height 16
click at [208, 92] on input "No" at bounding box center [203, 90] width 9 height 9
radio input "true"
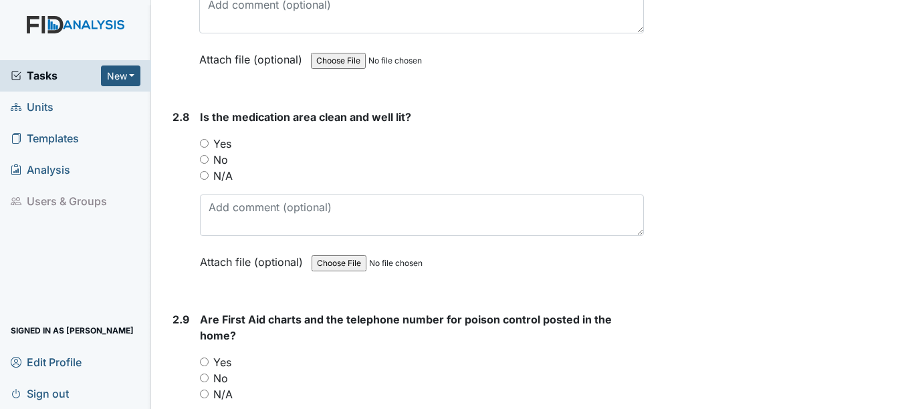
scroll to position [5016, 0]
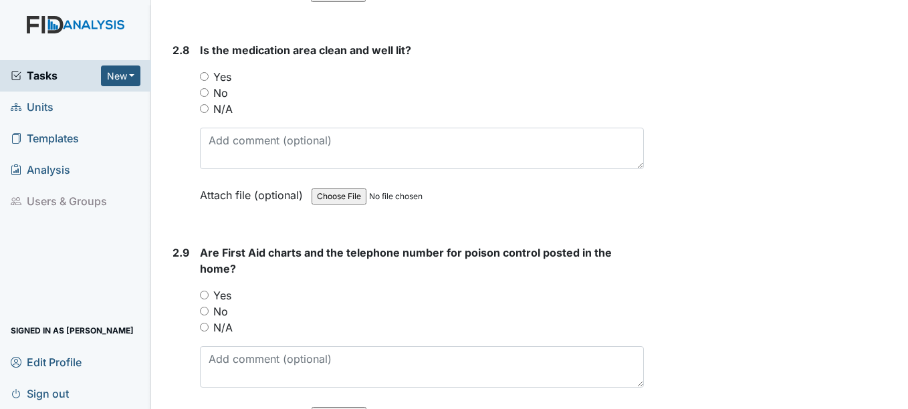
click at [225, 78] on label "Yes" at bounding box center [222, 77] width 18 height 16
click at [209, 78] on input "Yes" at bounding box center [204, 76] width 9 height 9
radio input "true"
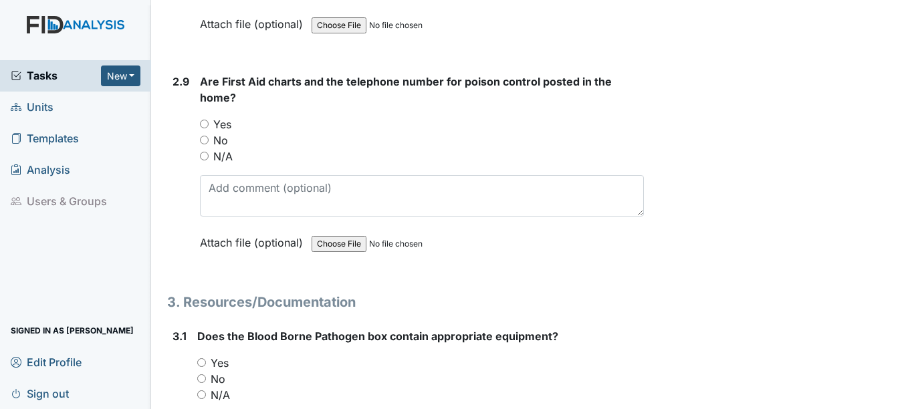
scroll to position [5216, 0]
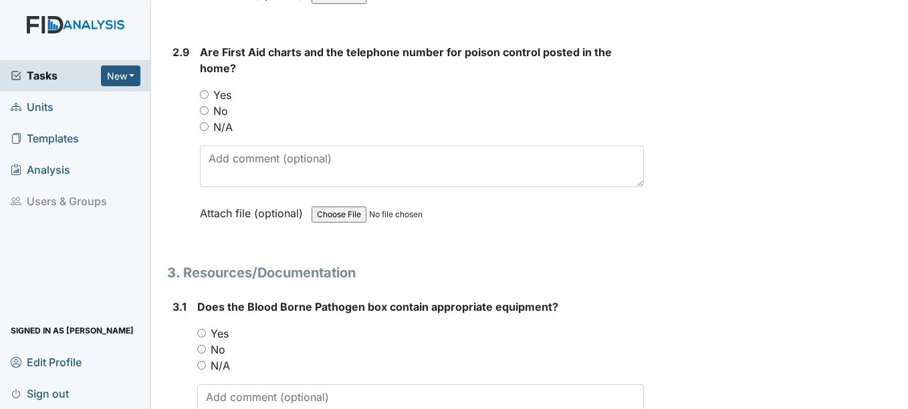
click at [230, 96] on label "Yes" at bounding box center [222, 95] width 18 height 16
click at [209, 96] on input "Yes" at bounding box center [204, 94] width 9 height 9
radio input "true"
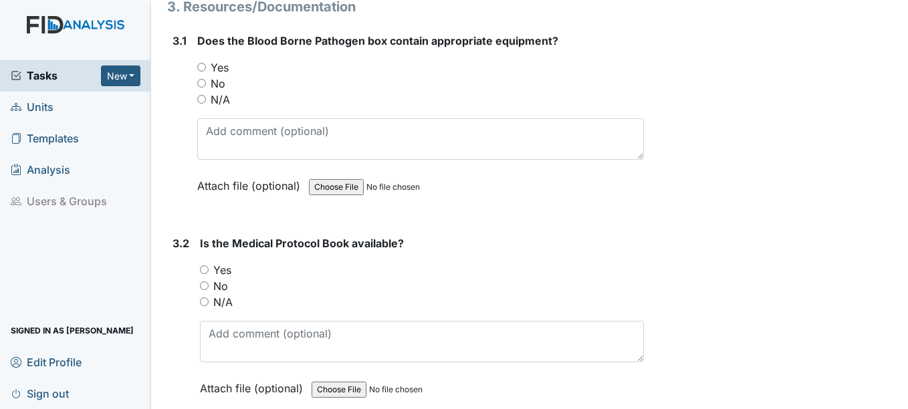
scroll to position [5484, 0]
click at [198, 69] on input "Yes" at bounding box center [201, 66] width 9 height 9
radio input "true"
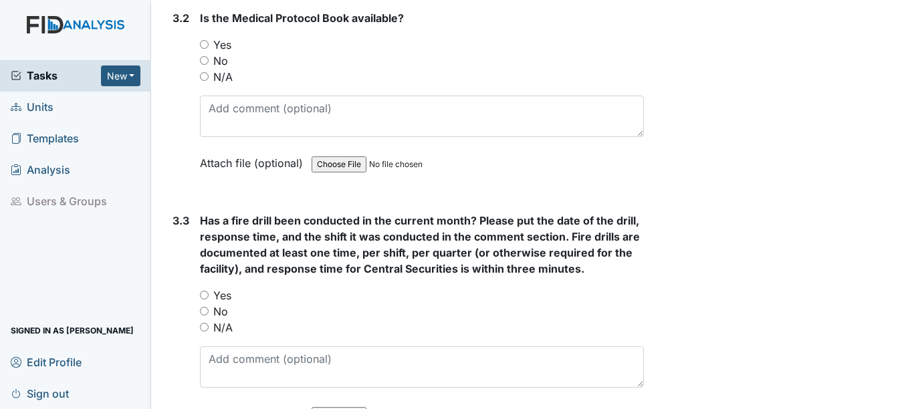
scroll to position [5685, 0]
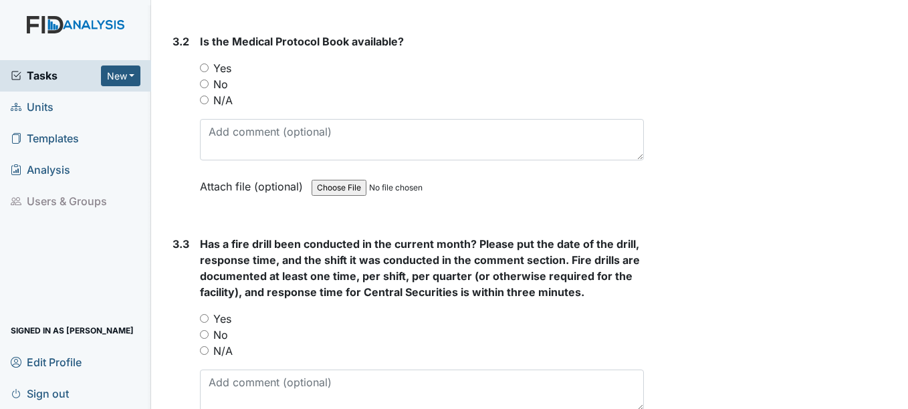
click at [213, 63] on label "Yes" at bounding box center [222, 68] width 18 height 16
click at [209, 64] on input "Yes" at bounding box center [204, 68] width 9 height 9
radio input "true"
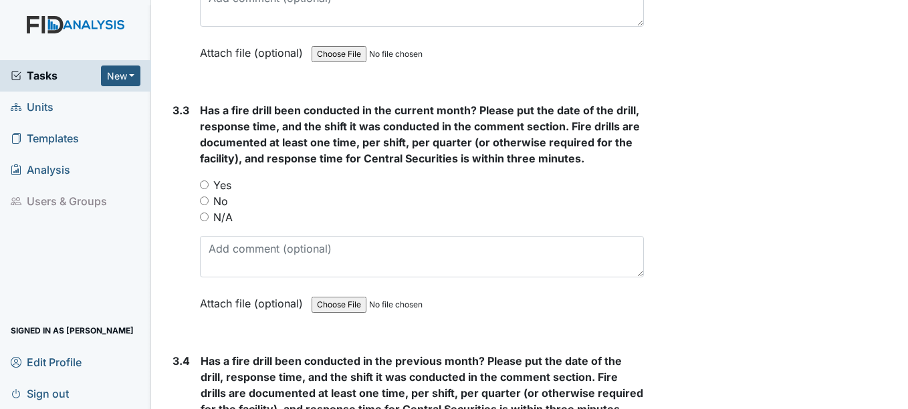
scroll to position [5885, 0]
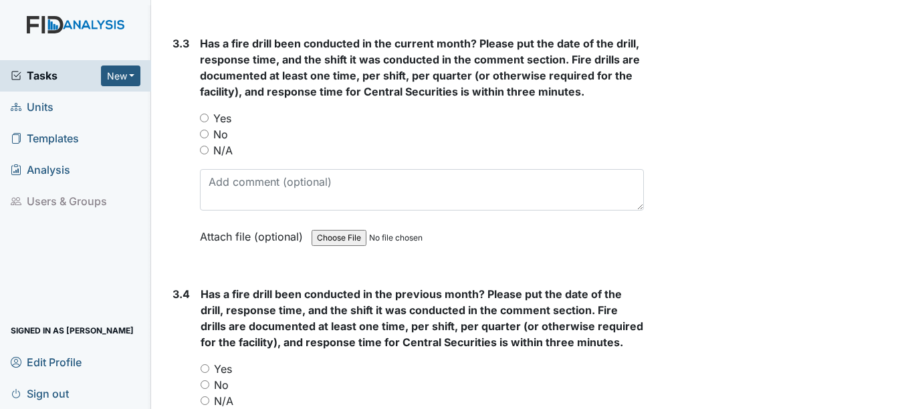
click at [231, 119] on label "Yes" at bounding box center [222, 118] width 18 height 16
click at [209, 119] on input "Yes" at bounding box center [204, 118] width 9 height 9
radio input "true"
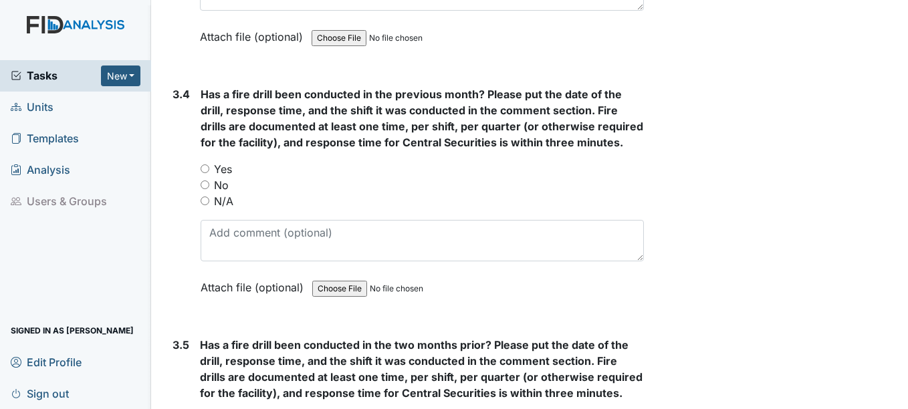
scroll to position [6086, 0]
click at [224, 169] on label "Yes" at bounding box center [223, 169] width 18 height 16
click at [209, 169] on input "Yes" at bounding box center [205, 168] width 9 height 9
radio input "true"
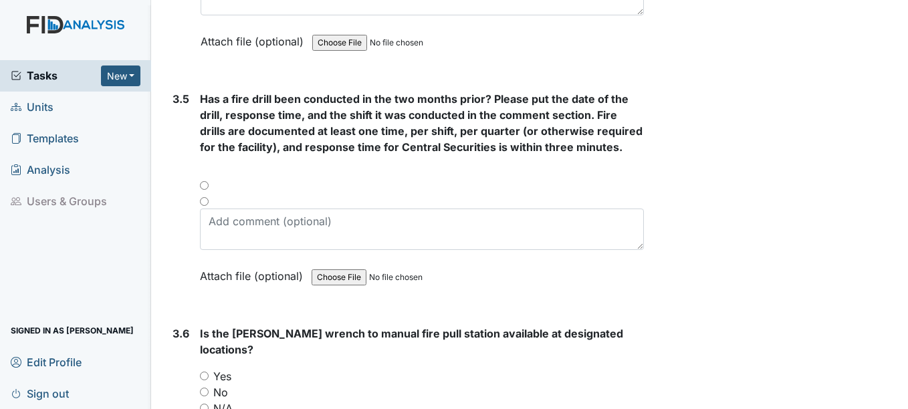
scroll to position [6353, 0]
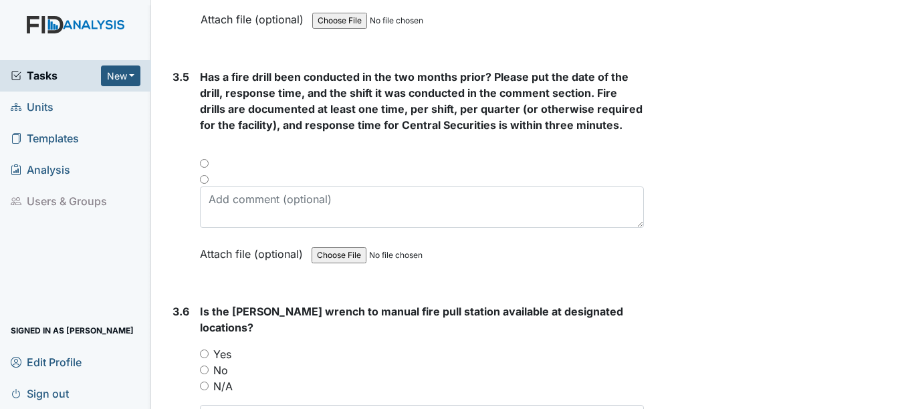
click at [205, 163] on div at bounding box center [421, 168] width 443 height 16
click at [211, 162] on div at bounding box center [421, 168] width 443 height 16
click at [207, 163] on div at bounding box center [421, 168] width 443 height 16
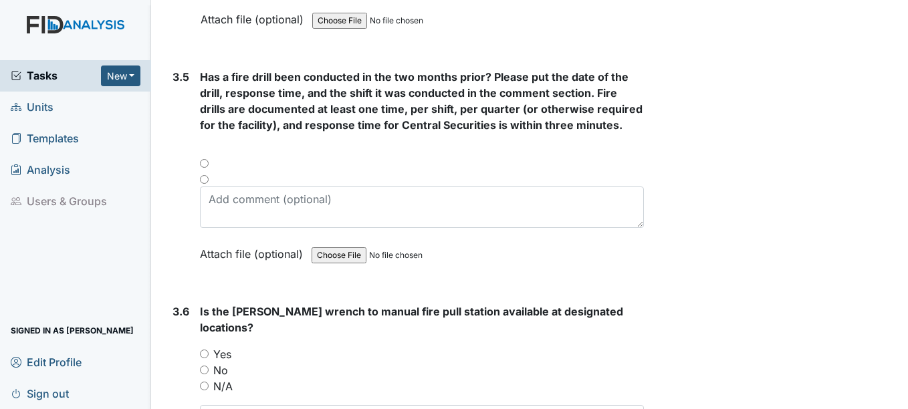
click at [207, 163] on div at bounding box center [421, 168] width 443 height 16
click at [209, 163] on div at bounding box center [421, 168] width 443 height 16
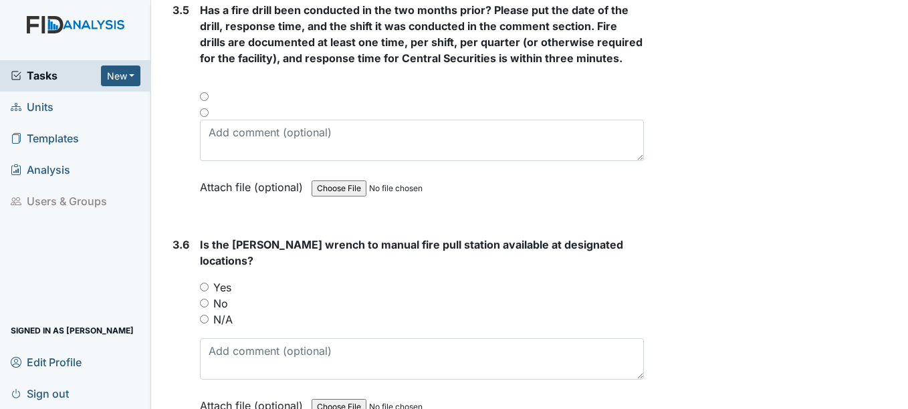
scroll to position [6487, 0]
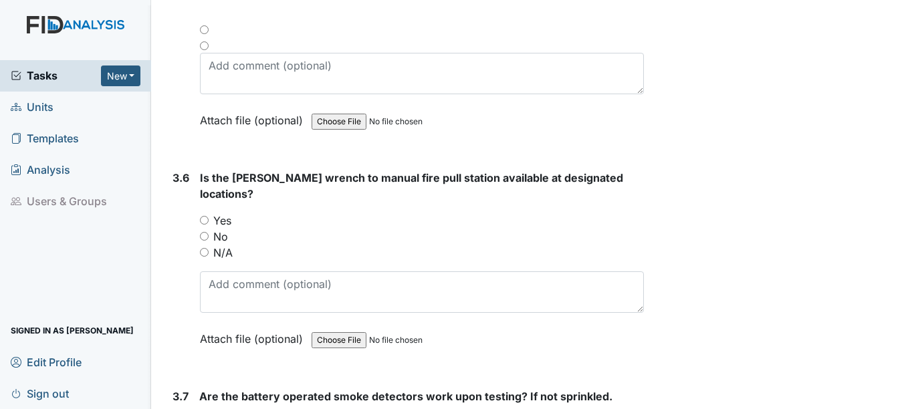
click at [216, 213] on label "Yes" at bounding box center [222, 221] width 18 height 16
click at [209, 216] on input "Yes" at bounding box center [204, 220] width 9 height 9
radio input "true"
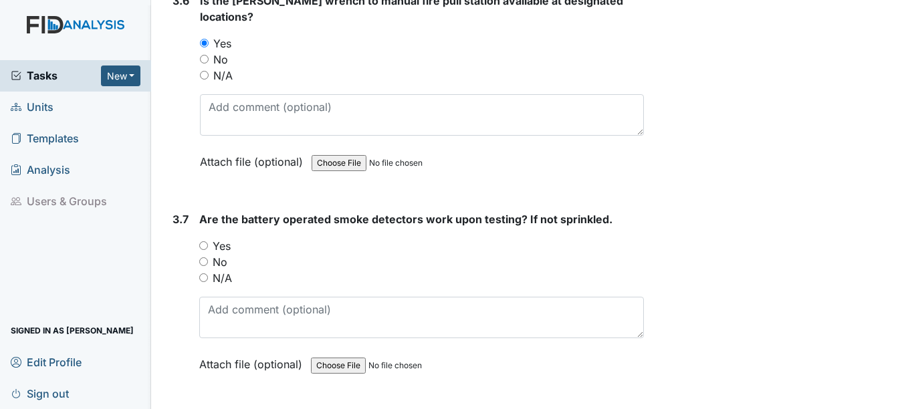
scroll to position [6688, 0]
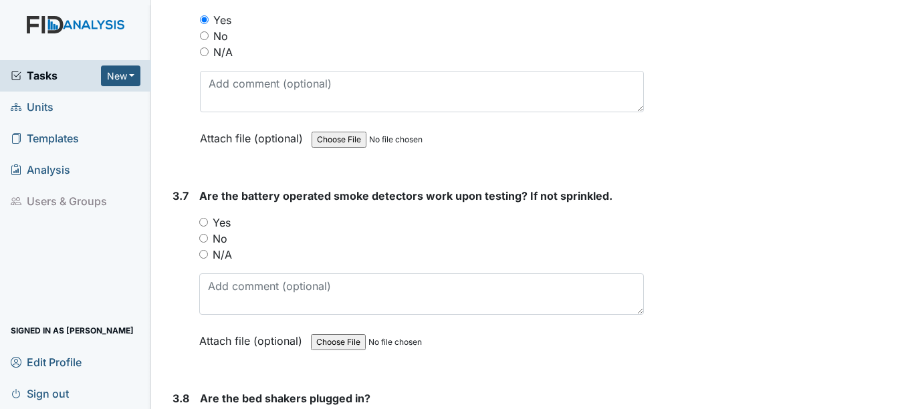
click at [224, 215] on label "Yes" at bounding box center [222, 223] width 18 height 16
click at [208, 218] on input "Yes" at bounding box center [203, 222] width 9 height 9
radio input "true"
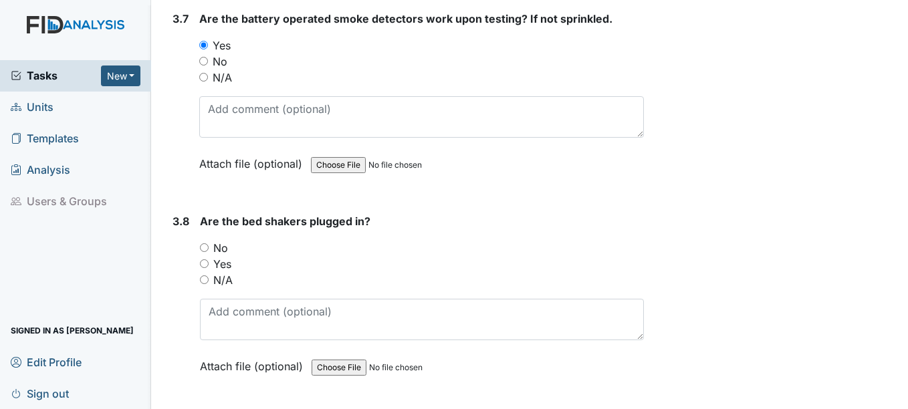
scroll to position [6888, 0]
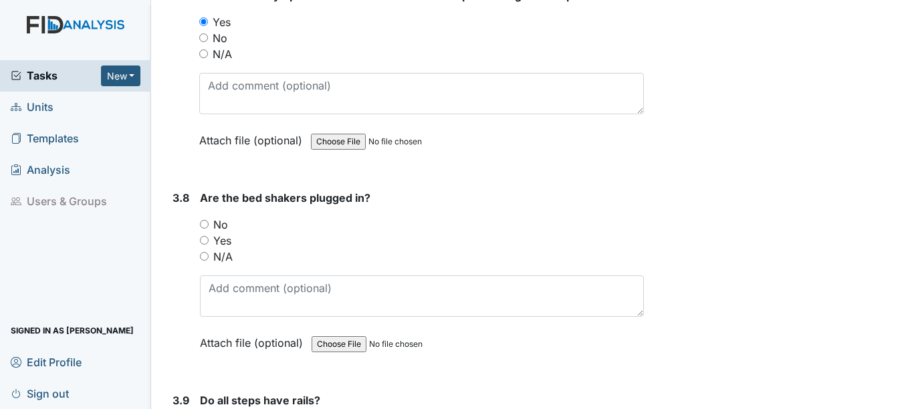
click at [225, 249] on label "N/A" at bounding box center [222, 257] width 19 height 16
click at [209, 252] on input "N/A" at bounding box center [204, 256] width 9 height 9
radio input "true"
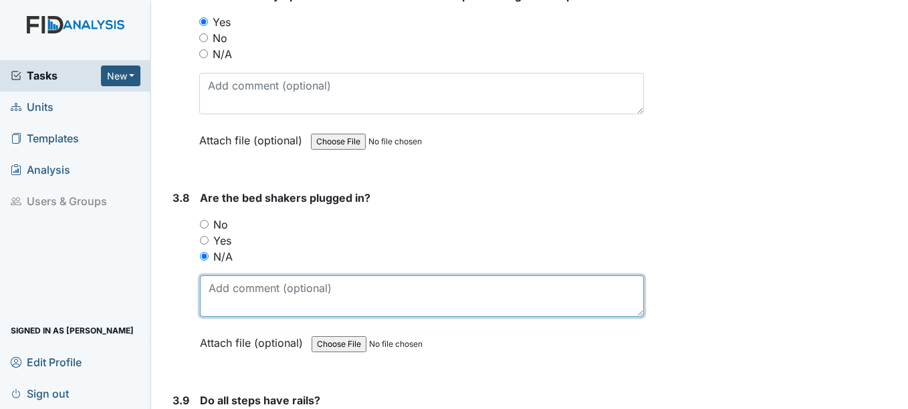
click at [239, 296] on textarea at bounding box center [421, 296] width 443 height 41
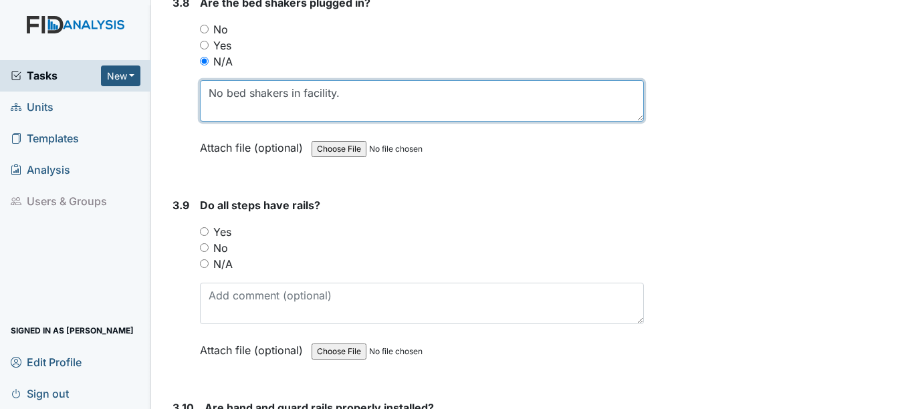
scroll to position [7089, 0]
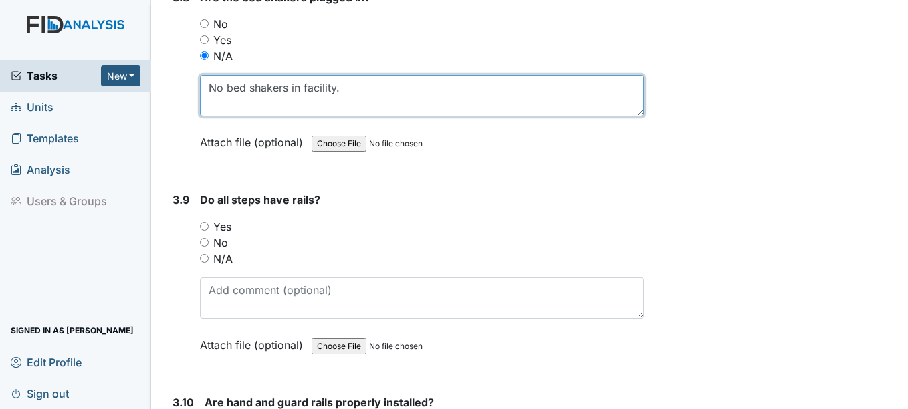
type textarea "No bed shakers in facility."
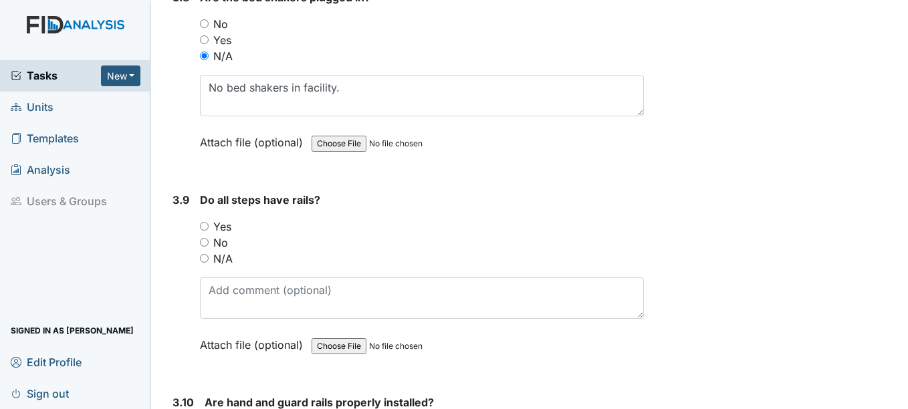
click at [213, 219] on label "Yes" at bounding box center [222, 227] width 18 height 16
click at [209, 222] on input "Yes" at bounding box center [204, 226] width 9 height 9
radio input "true"
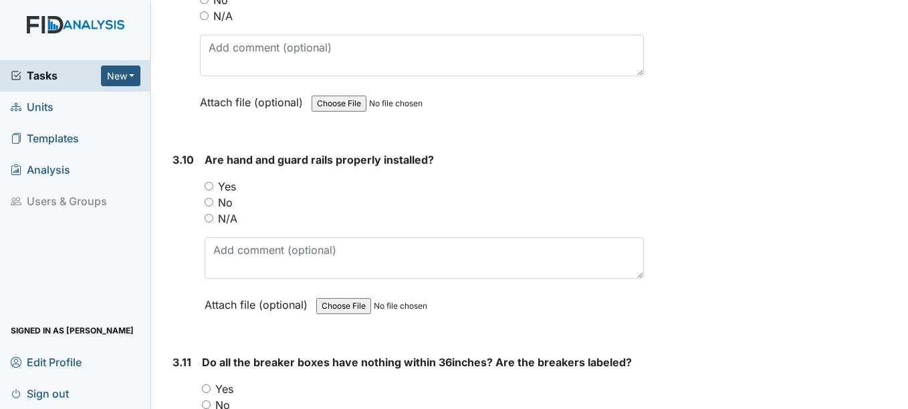
scroll to position [7290, 0]
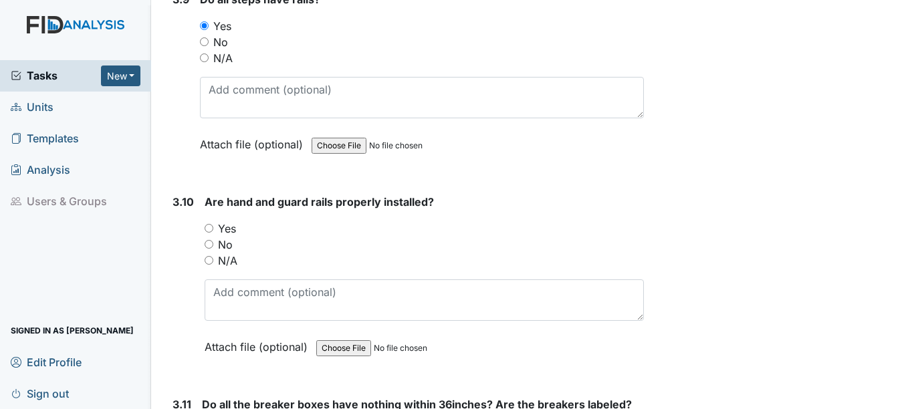
click at [230, 221] on label "Yes" at bounding box center [227, 229] width 18 height 16
click at [213, 224] on input "Yes" at bounding box center [209, 228] width 9 height 9
radio input "true"
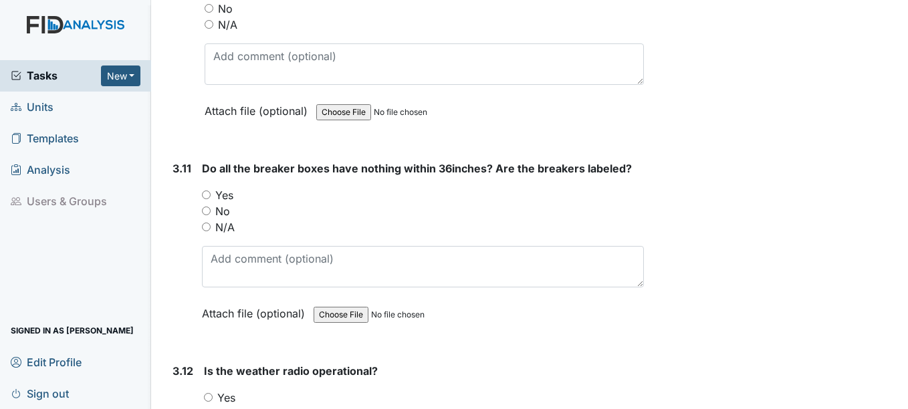
scroll to position [7557, 0]
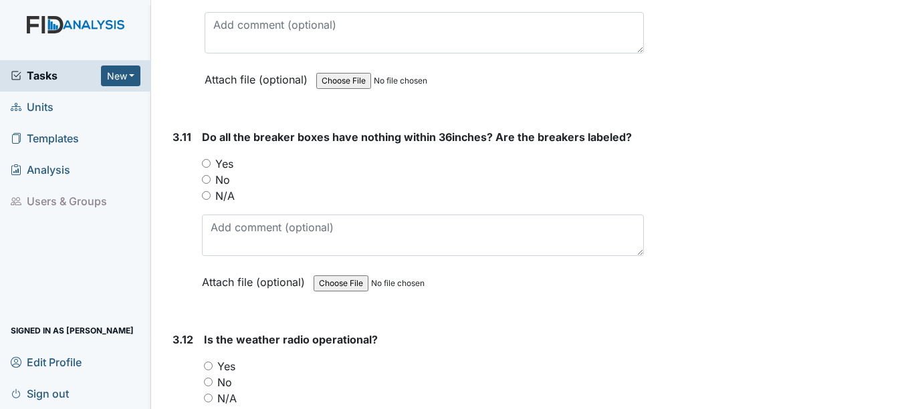
click at [223, 156] on label "Yes" at bounding box center [224, 164] width 18 height 16
click at [211, 159] on input "Yes" at bounding box center [206, 163] width 9 height 9
radio input "true"
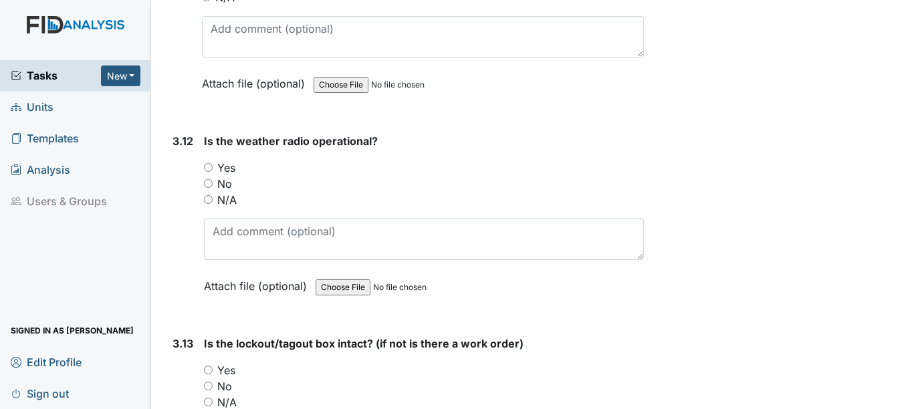
scroll to position [7758, 0]
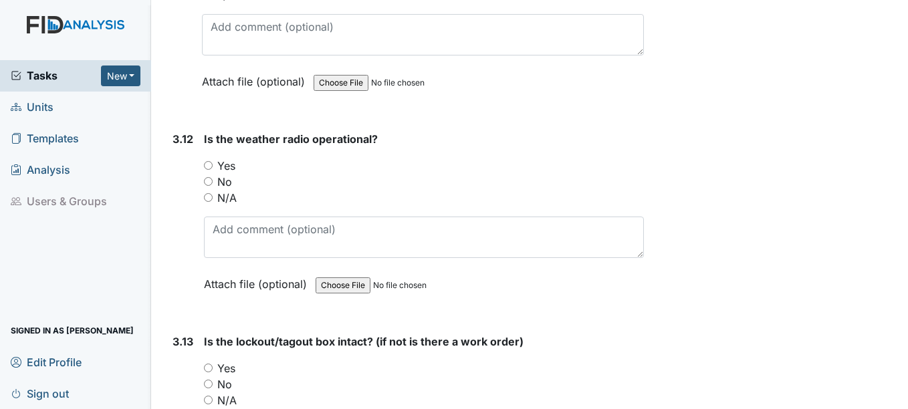
click at [229, 158] on label "Yes" at bounding box center [226, 166] width 18 height 16
click at [213, 161] on input "Yes" at bounding box center [208, 165] width 9 height 9
radio input "true"
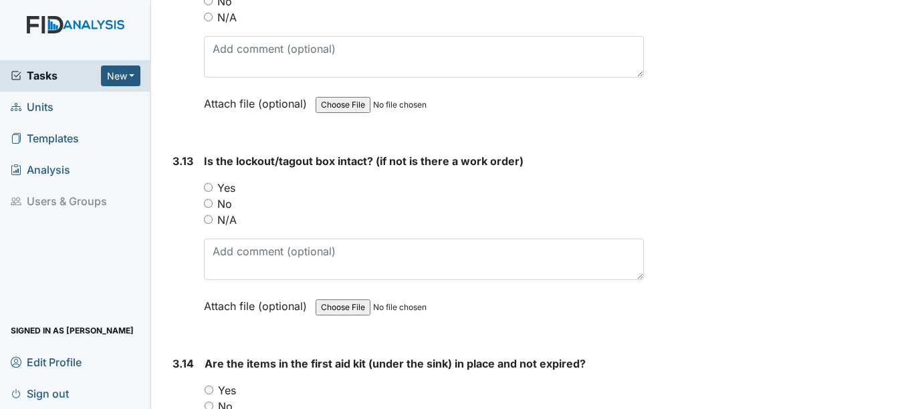
scroll to position [7958, 0]
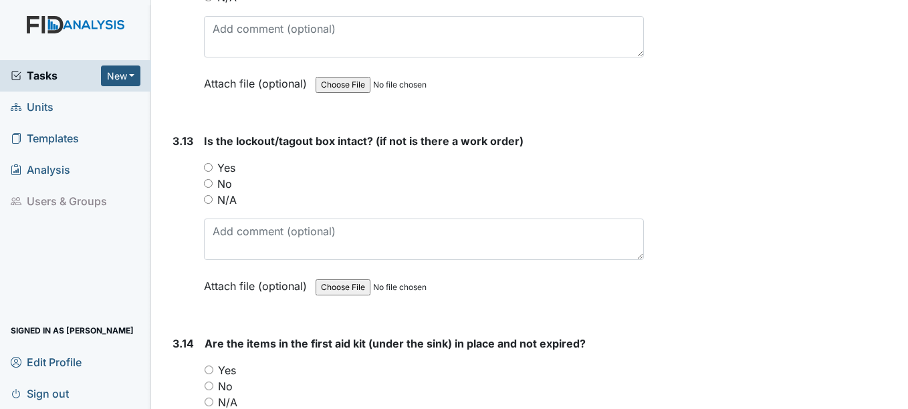
click at [234, 160] on label "Yes" at bounding box center [226, 168] width 18 height 16
click at [213, 163] on input "Yes" at bounding box center [208, 167] width 9 height 9
radio input "true"
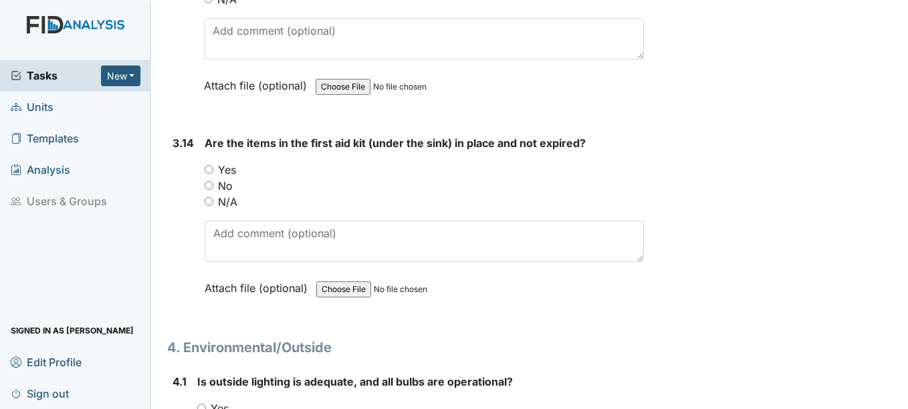
scroll to position [8226, 0]
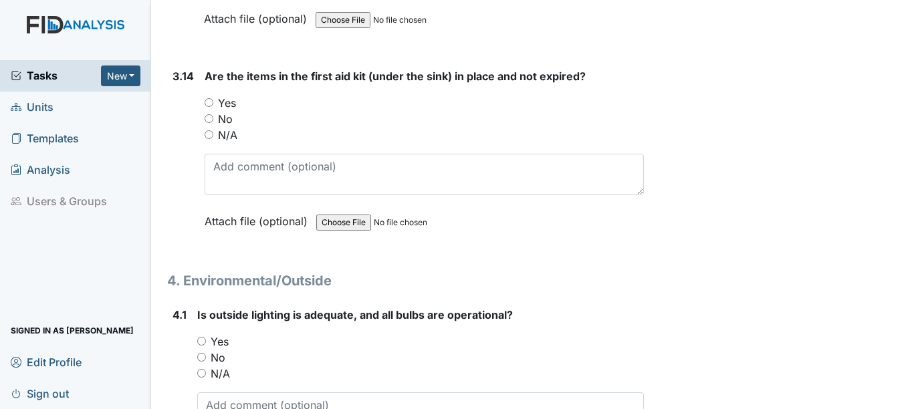
click at [224, 95] on label "Yes" at bounding box center [227, 103] width 18 height 16
click at [213, 98] on input "Yes" at bounding box center [209, 102] width 9 height 9
radio input "true"
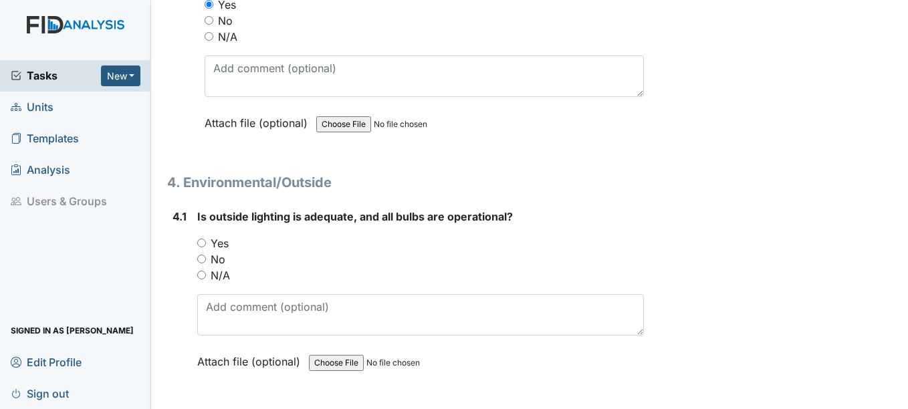
scroll to position [8360, 0]
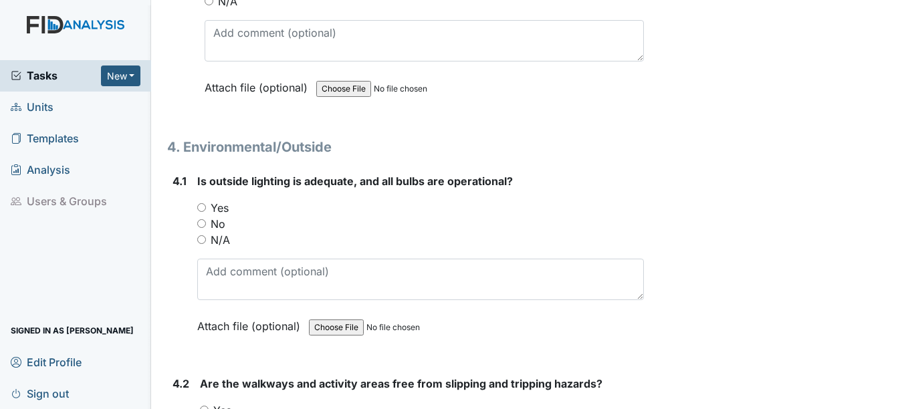
click at [212, 200] on label "Yes" at bounding box center [220, 208] width 18 height 16
click at [206, 203] on input "Yes" at bounding box center [201, 207] width 9 height 9
radio input "true"
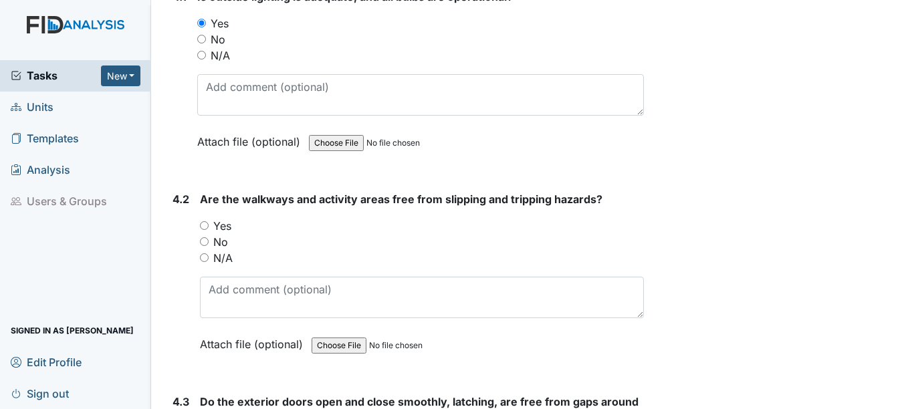
scroll to position [8560, 0]
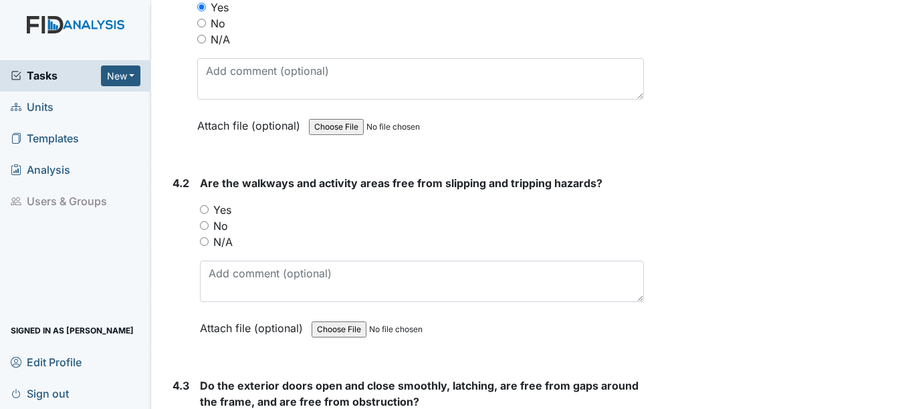
click at [211, 202] on div "Yes" at bounding box center [421, 210] width 443 height 16
click at [212, 202] on div "Yes" at bounding box center [421, 210] width 443 height 16
click at [223, 202] on label "Yes" at bounding box center [222, 210] width 18 height 16
click at [209, 205] on input "Yes" at bounding box center [204, 209] width 9 height 9
radio input "true"
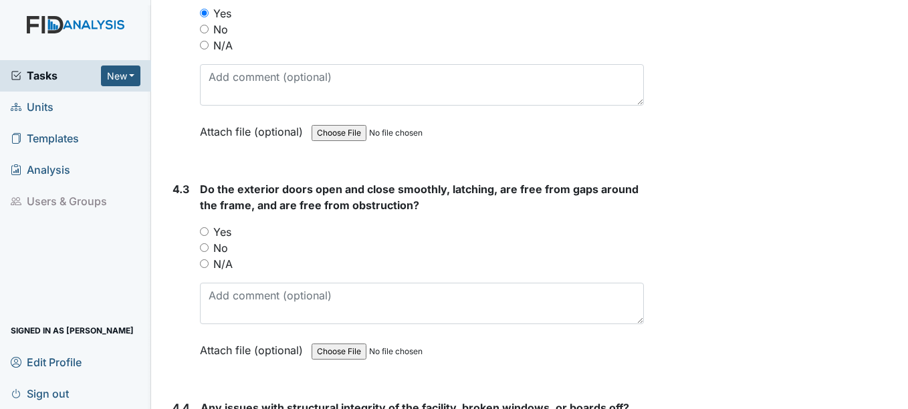
scroll to position [8828, 0]
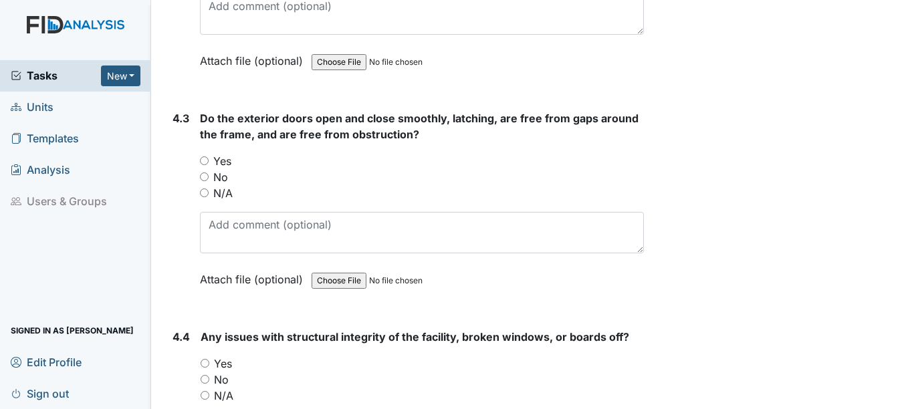
click at [223, 153] on label "Yes" at bounding box center [222, 161] width 18 height 16
click at [209, 156] on input "Yes" at bounding box center [204, 160] width 9 height 9
radio input "true"
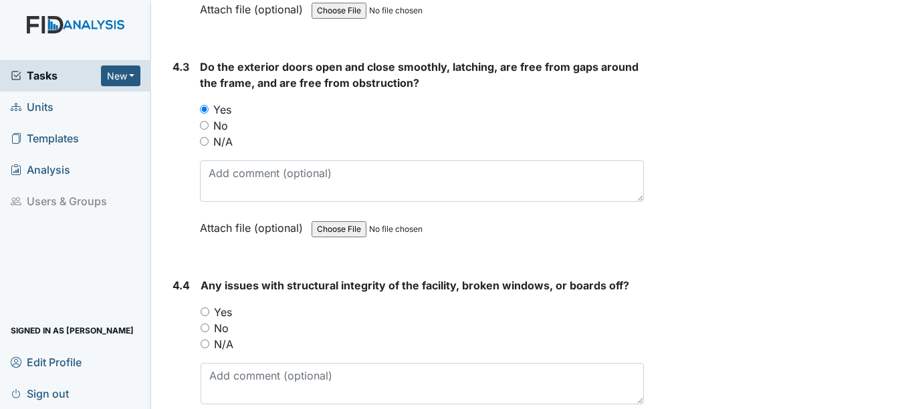
scroll to position [9028, 0]
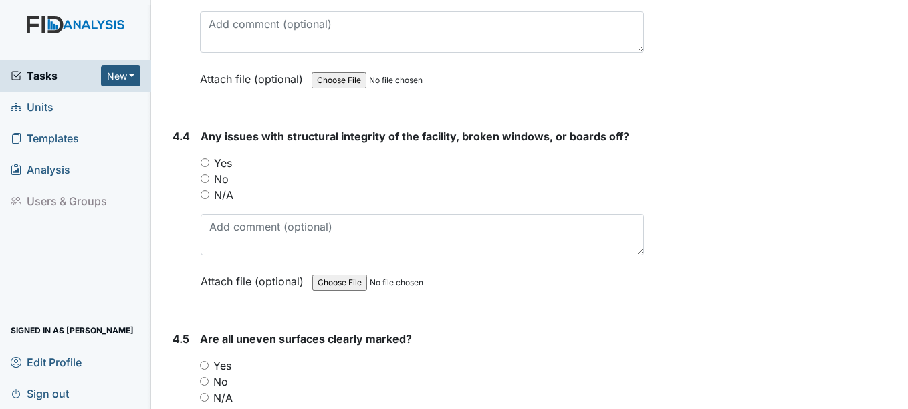
click at [220, 171] on label "No" at bounding box center [221, 179] width 15 height 16
click at [209, 175] on input "No" at bounding box center [205, 179] width 9 height 9
radio input "true"
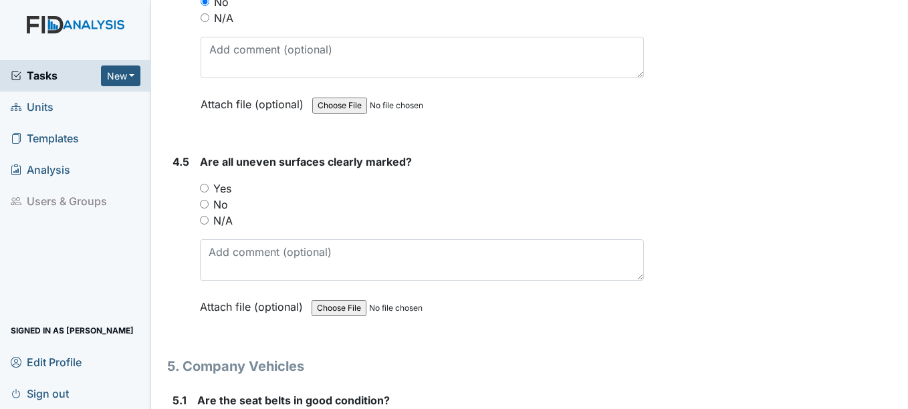
scroll to position [9229, 0]
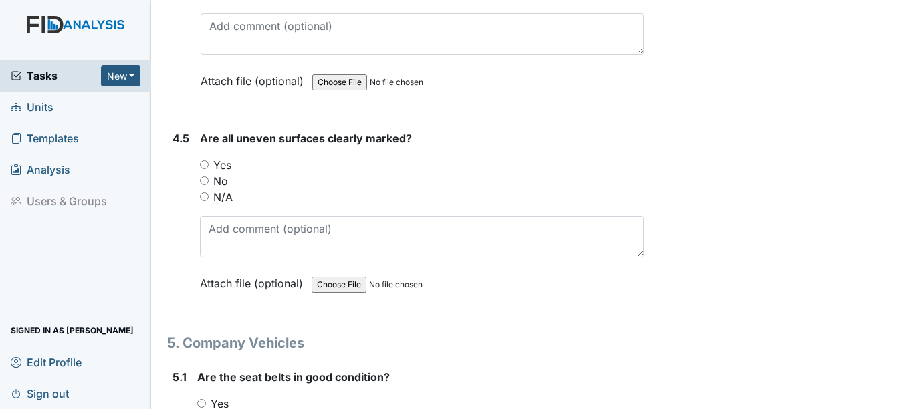
click at [227, 157] on label "Yes" at bounding box center [222, 165] width 18 height 16
click at [209, 161] on input "Yes" at bounding box center [204, 165] width 9 height 9
radio input "true"
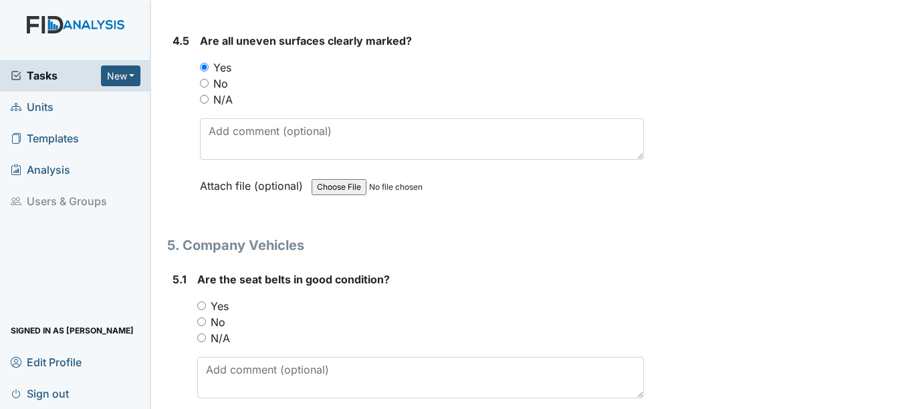
scroll to position [9430, 0]
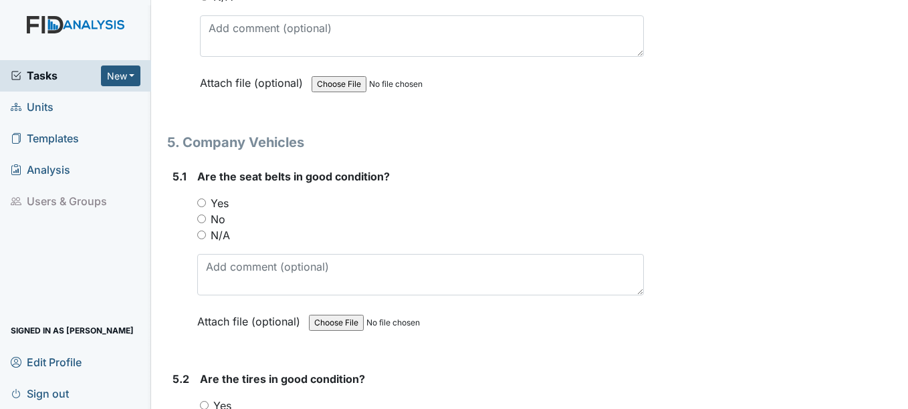
click at [215, 195] on label "Yes" at bounding box center [220, 203] width 18 height 16
click at [206, 199] on input "Yes" at bounding box center [201, 203] width 9 height 9
radio input "true"
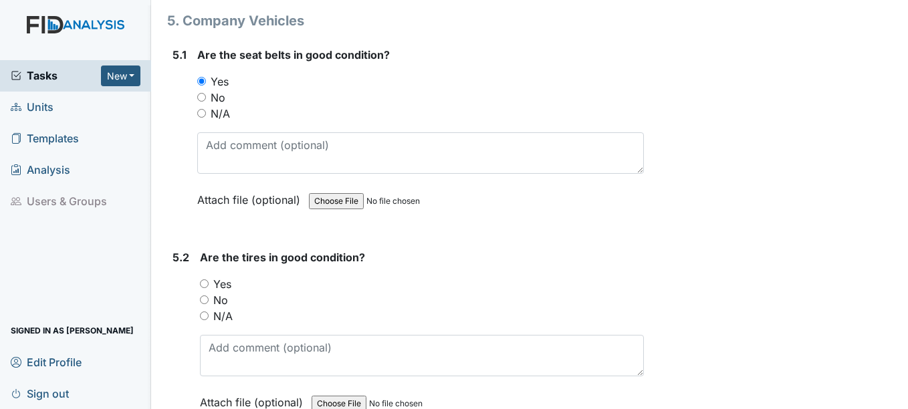
scroll to position [9630, 0]
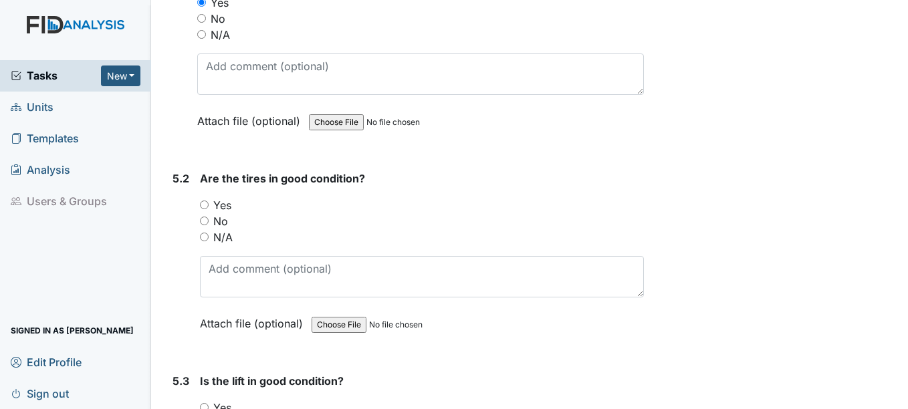
click at [223, 197] on label "Yes" at bounding box center [222, 205] width 18 height 16
click at [209, 201] on input "Yes" at bounding box center [204, 205] width 9 height 9
radio input "true"
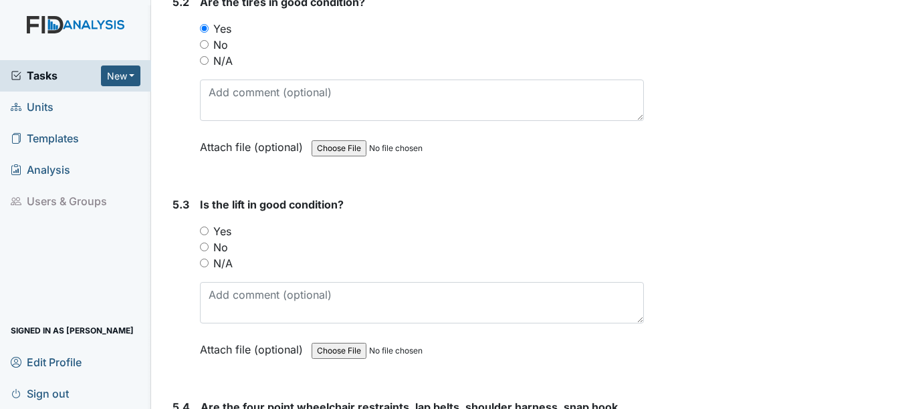
scroll to position [9831, 0]
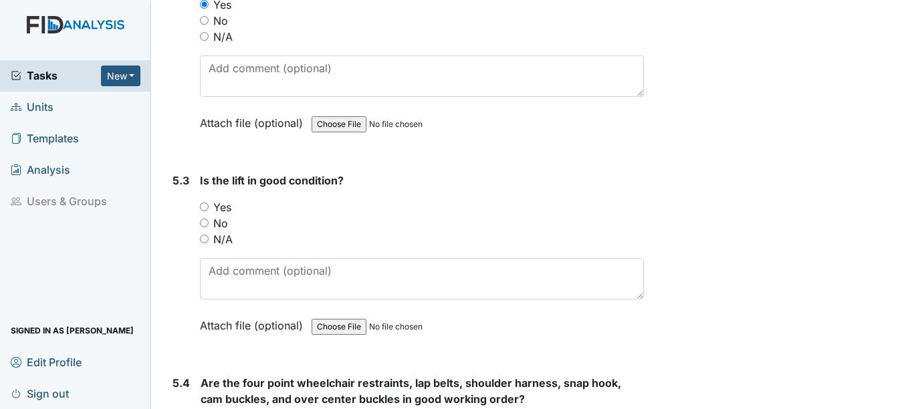
click at [223, 199] on label "Yes" at bounding box center [222, 207] width 18 height 16
click at [209, 203] on input "Yes" at bounding box center [204, 207] width 9 height 9
radio input "true"
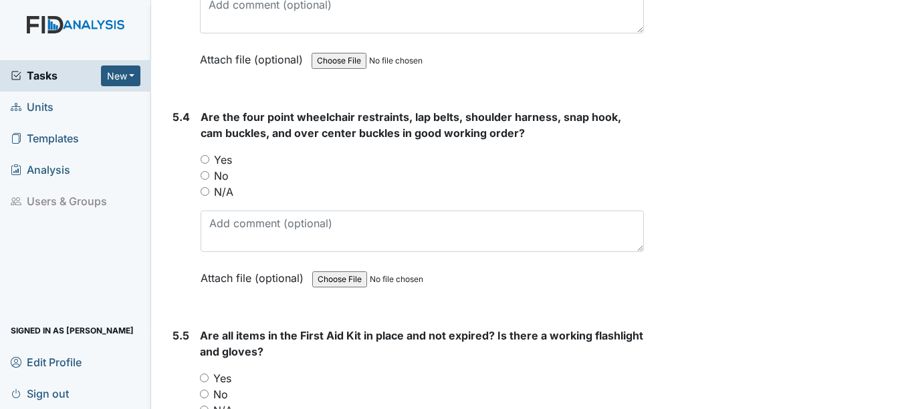
scroll to position [10098, 0]
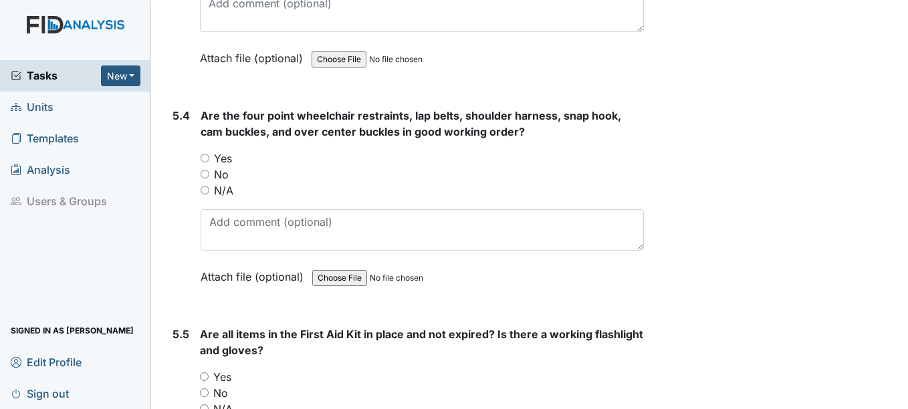
click at [226, 167] on label "No" at bounding box center [221, 175] width 15 height 16
click at [209, 170] on input "No" at bounding box center [205, 174] width 9 height 9
radio input "true"
click at [222, 150] on label "Yes" at bounding box center [223, 158] width 18 height 16
click at [209, 154] on input "Yes" at bounding box center [205, 158] width 9 height 9
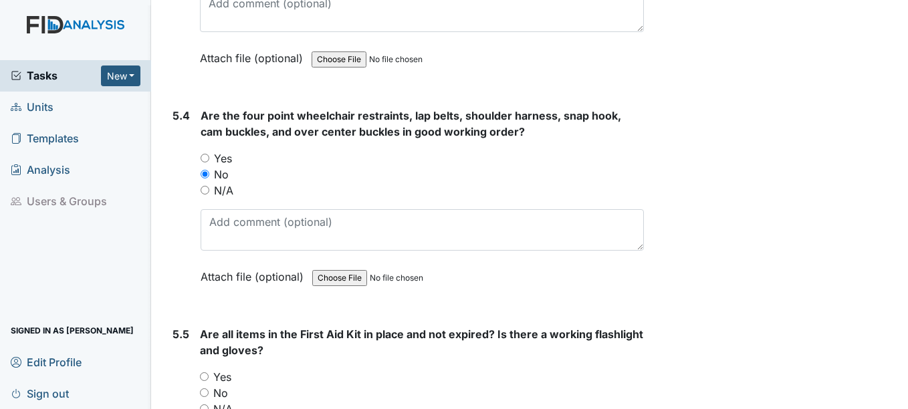
radio input "true"
click at [219, 183] on label "N/A" at bounding box center [223, 191] width 19 height 16
click at [209, 186] on input "N/A" at bounding box center [205, 190] width 9 height 9
radio input "true"
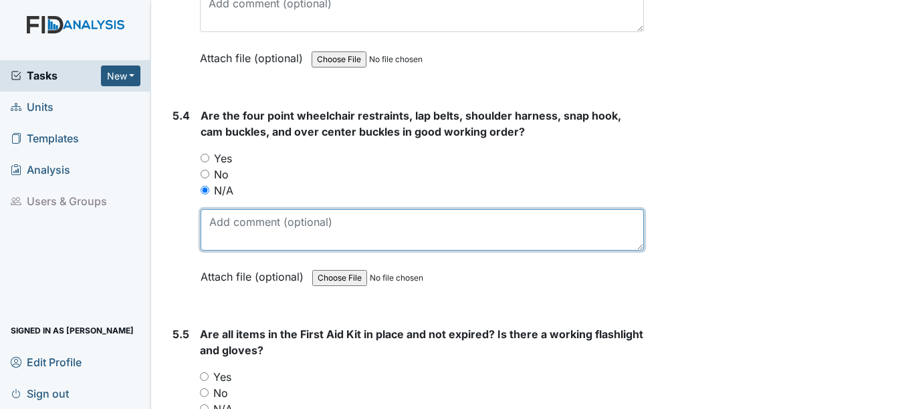
click at [235, 215] on textarea at bounding box center [422, 229] width 443 height 41
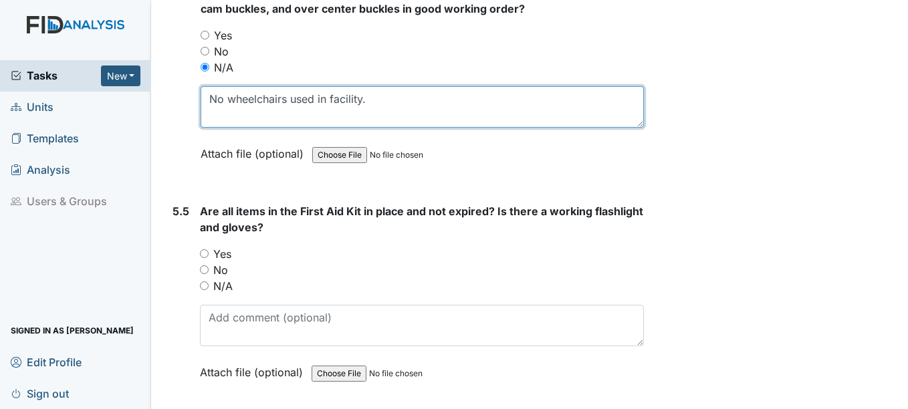
scroll to position [10232, 0]
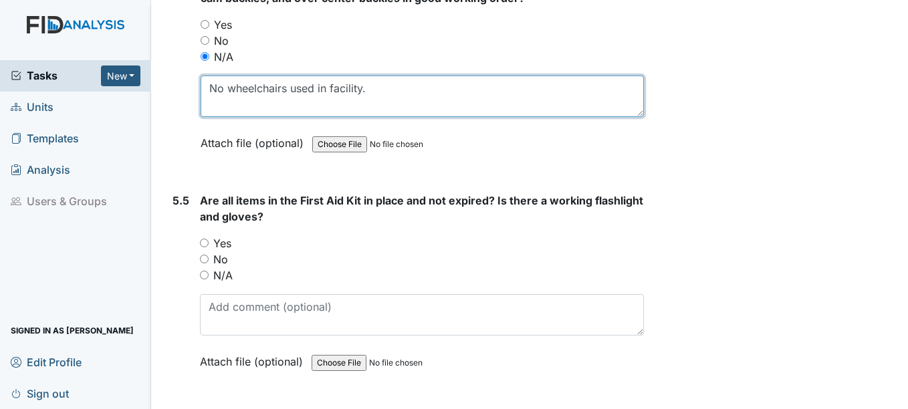
type textarea "No wheelchairs used in facility."
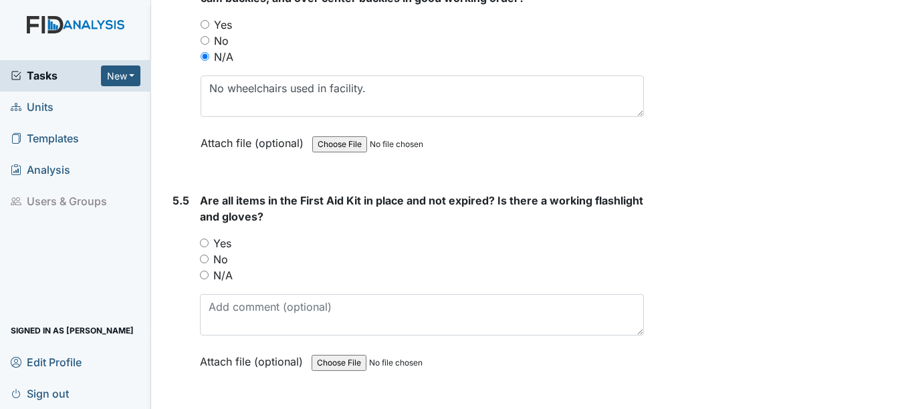
click at [219, 235] on label "Yes" at bounding box center [222, 243] width 18 height 16
click at [209, 239] on input "Yes" at bounding box center [204, 243] width 9 height 9
radio input "true"
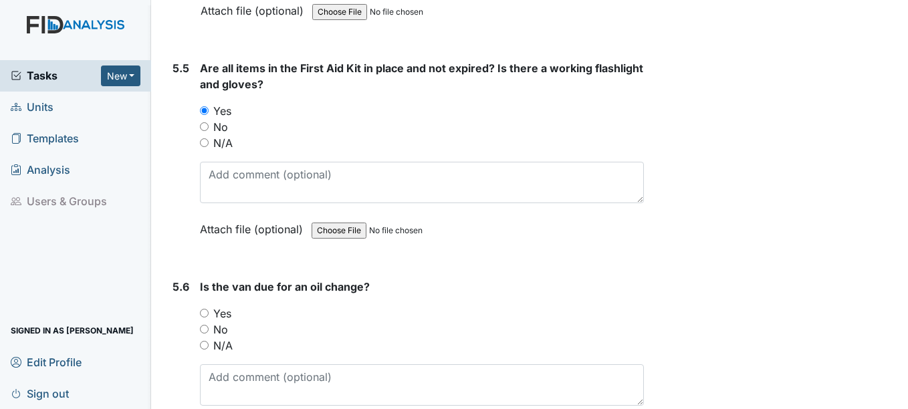
scroll to position [10366, 0]
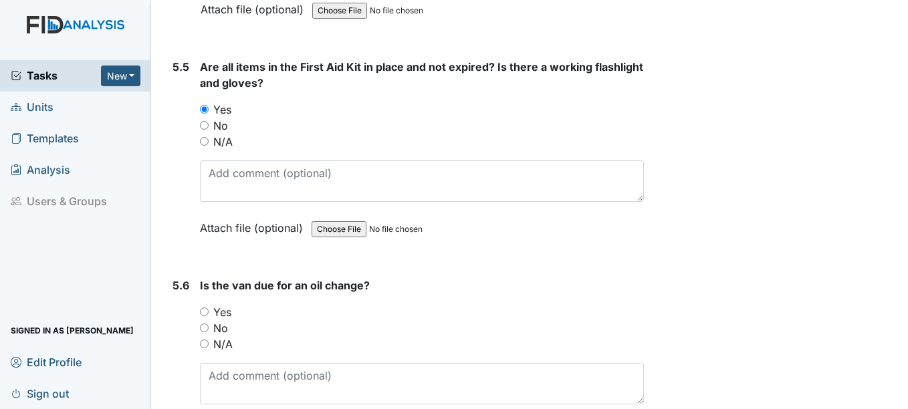
click at [219, 320] on label "No" at bounding box center [220, 328] width 15 height 16
click at [209, 324] on input "No" at bounding box center [204, 328] width 9 height 9
radio input "true"
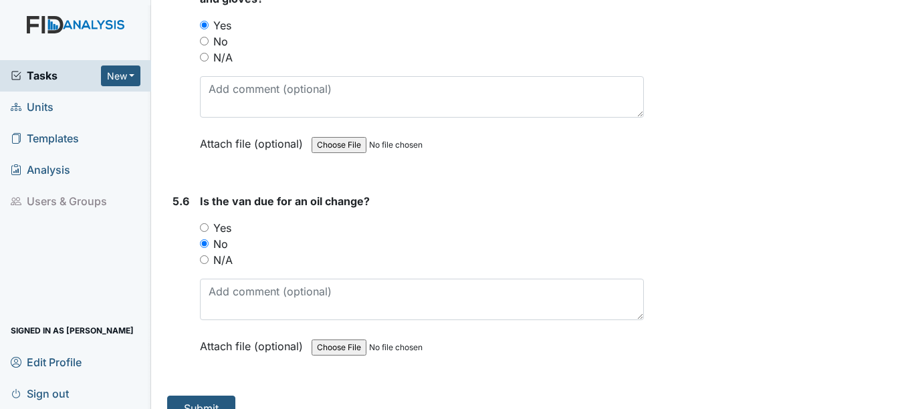
scroll to position [10457, 0]
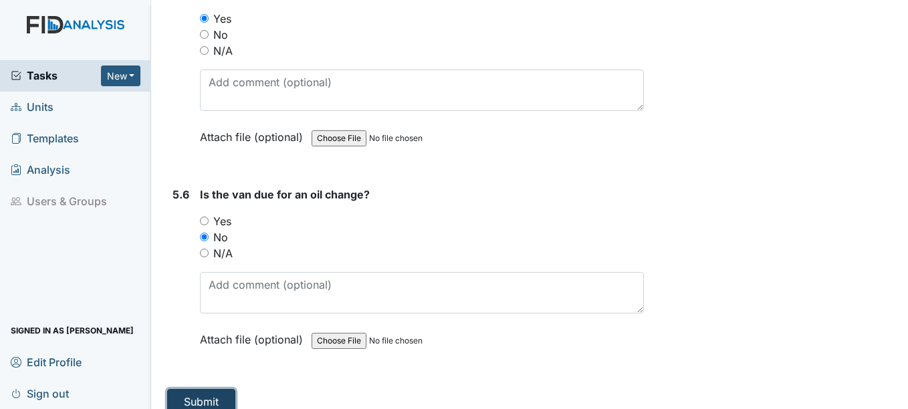
click at [210, 389] on button "Submit" at bounding box center [201, 401] width 68 height 25
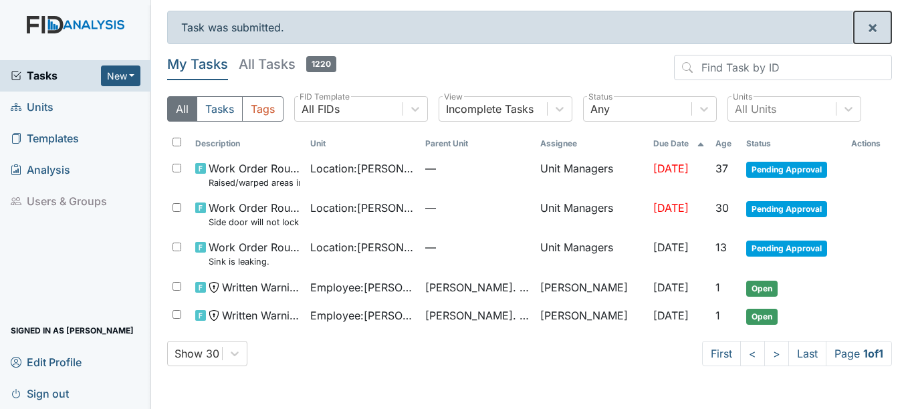
click at [872, 29] on span "×" at bounding box center [872, 26] width 11 height 19
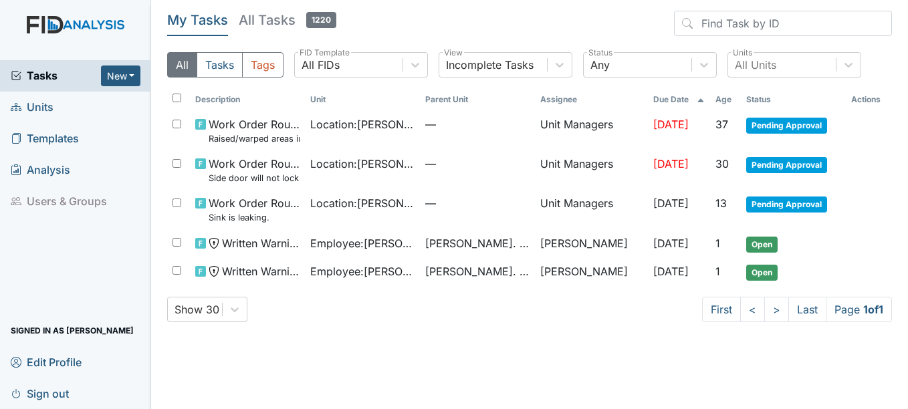
click at [78, 382] on link "Sign out" at bounding box center [75, 393] width 151 height 31
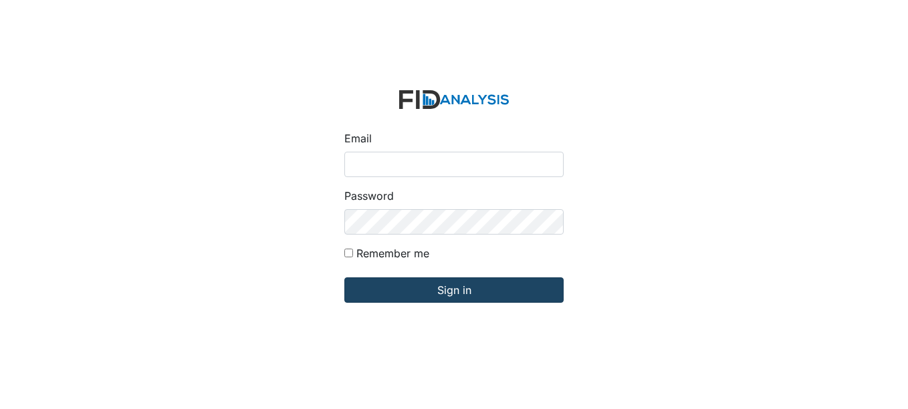
type input "[EMAIL_ADDRESS][DOMAIN_NAME]"
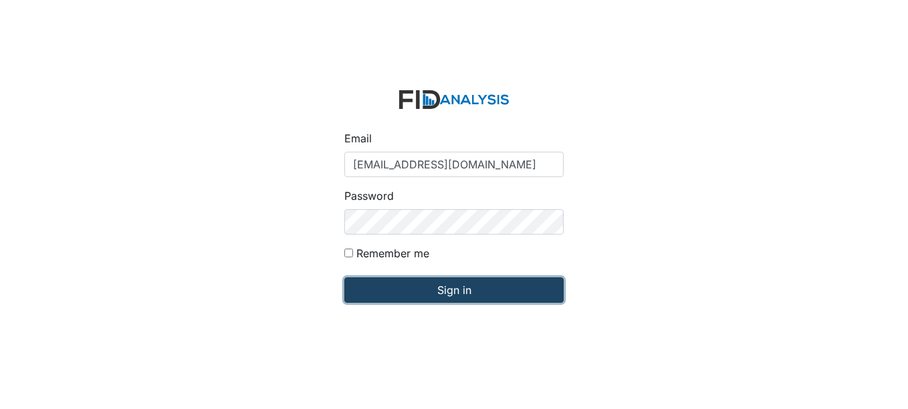
click at [383, 293] on input "Sign in" at bounding box center [453, 290] width 219 height 25
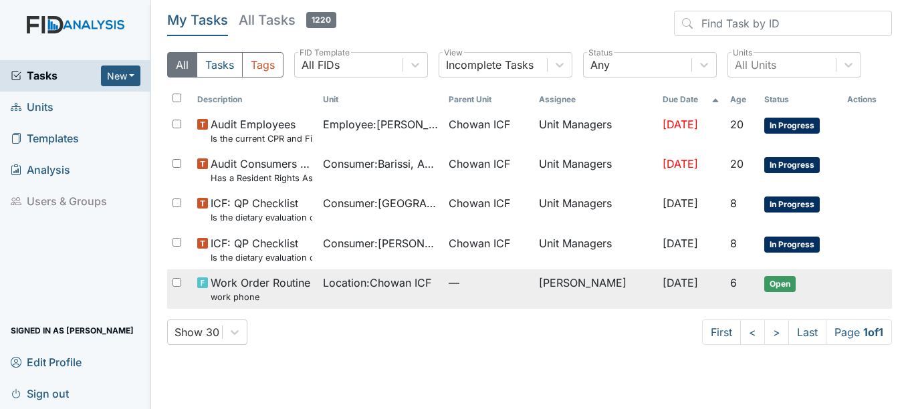
click at [390, 300] on td "Location : Chowan ICF" at bounding box center [381, 289] width 126 height 39
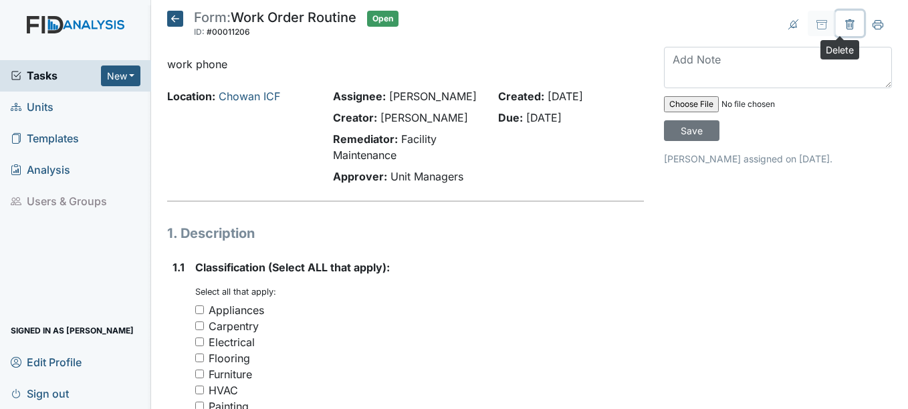
click at [837, 30] on button at bounding box center [850, 23] width 28 height 25
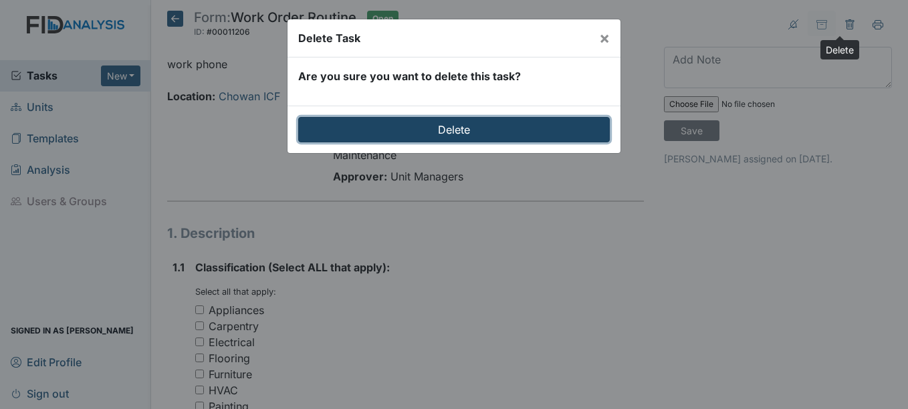
click at [546, 123] on input "Delete" at bounding box center [454, 129] width 312 height 25
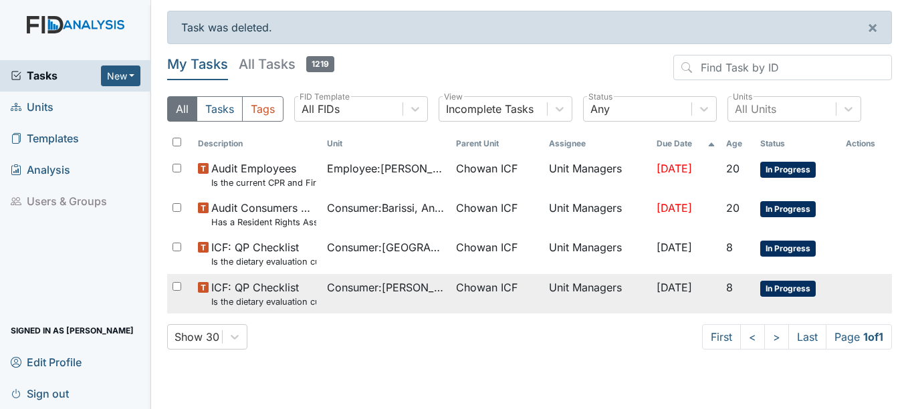
click at [510, 280] on span "Chowan ICF" at bounding box center [497, 288] width 82 height 16
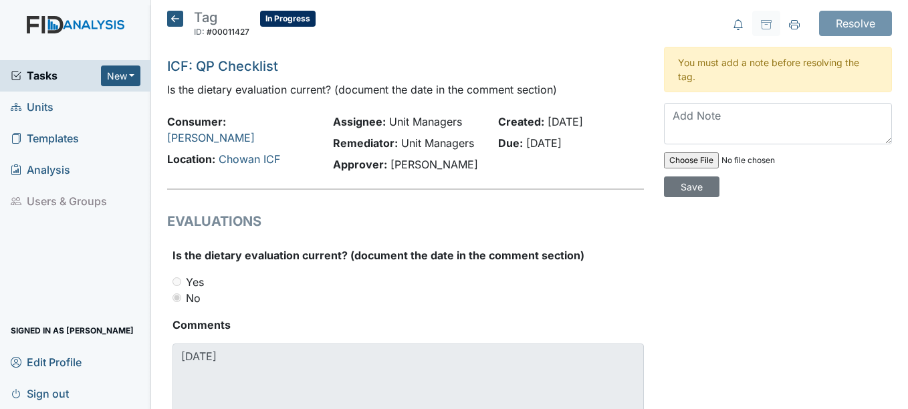
click at [177, 28] on h5 "Tag ID: #00011427 In Progress Autosaving..." at bounding box center [241, 25] width 148 height 29
click at [177, 19] on icon at bounding box center [175, 19] width 16 height 16
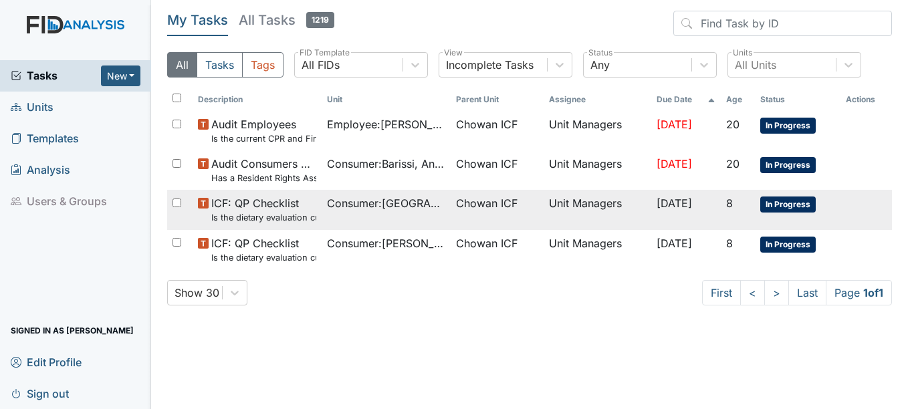
click at [435, 205] on td "Consumer : [GEOGRAPHIC_DATA], [US_STATE]" at bounding box center [386, 209] width 129 height 39
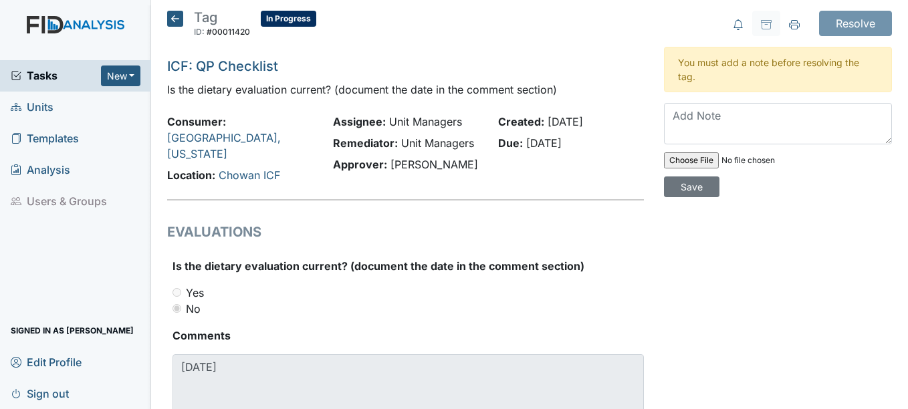
click at [159, 39] on div "Tag ID: #00011420 In Progress Autosaving... ICF: QP Checklist Is the dietary ev…" at bounding box center [405, 235] width 496 height 449
click at [175, 23] on icon at bounding box center [175, 19] width 16 height 16
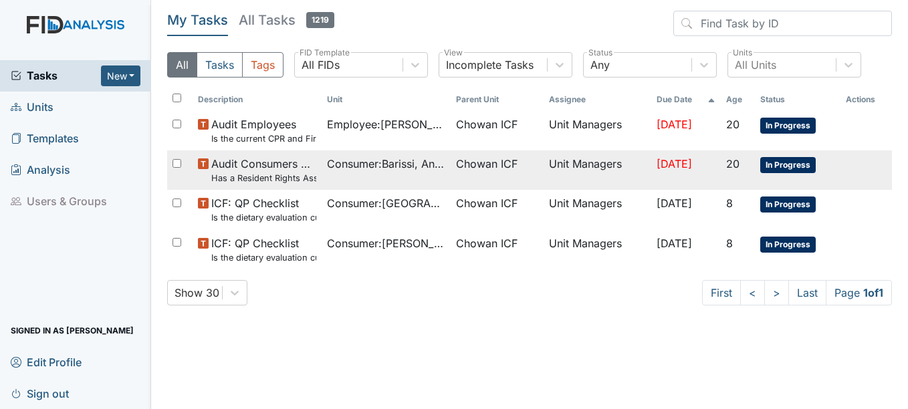
click at [284, 169] on span "Audit Consumers Charts Has a Resident Rights Assessment form been completed (18…" at bounding box center [263, 170] width 105 height 29
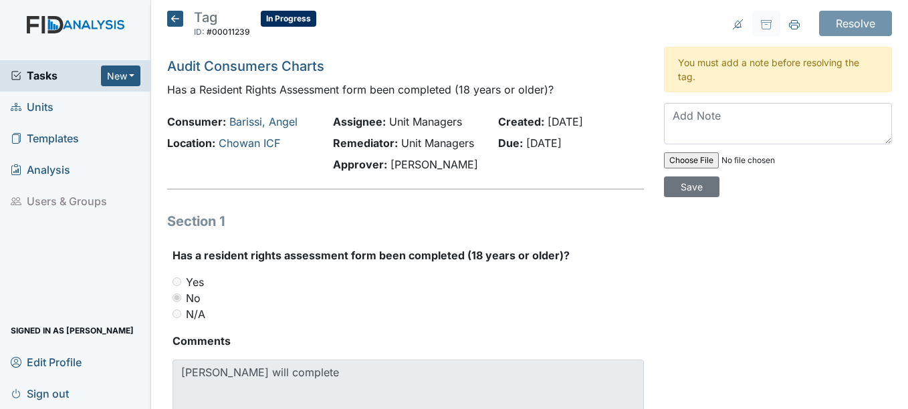
click at [173, 18] on icon at bounding box center [175, 19] width 16 height 16
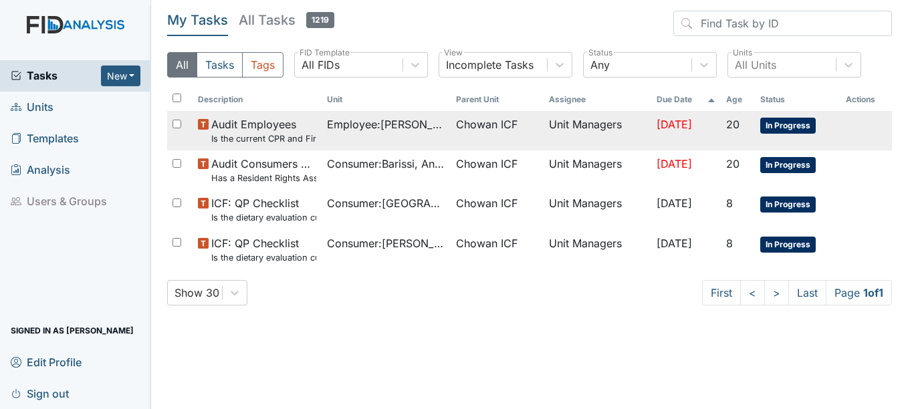
click at [362, 112] on td "Employee : Mason, Debbie" at bounding box center [386, 130] width 129 height 39
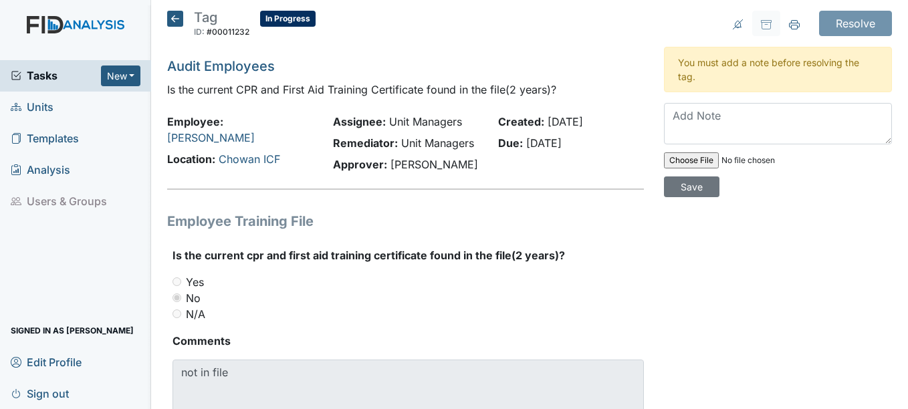
click at [171, 26] on icon at bounding box center [175, 19] width 16 height 16
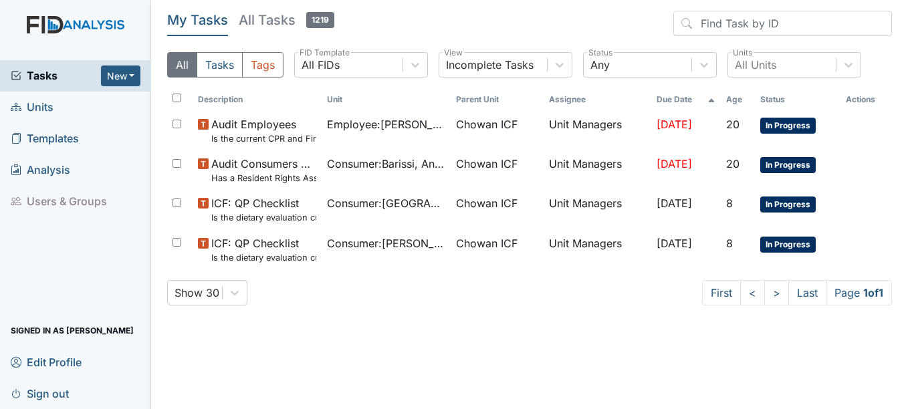
drag, startPoint x: 306, startPoint y: 4, endPoint x: 293, endPoint y: 318, distance: 314.6
click at [298, 327] on main "My Tasks All Tasks 1219 All Tasks Tags All FIDs FID Template Incomplete Tasks V…" at bounding box center [529, 204] width 757 height 409
